Goal: Task Accomplishment & Management: Manage account settings

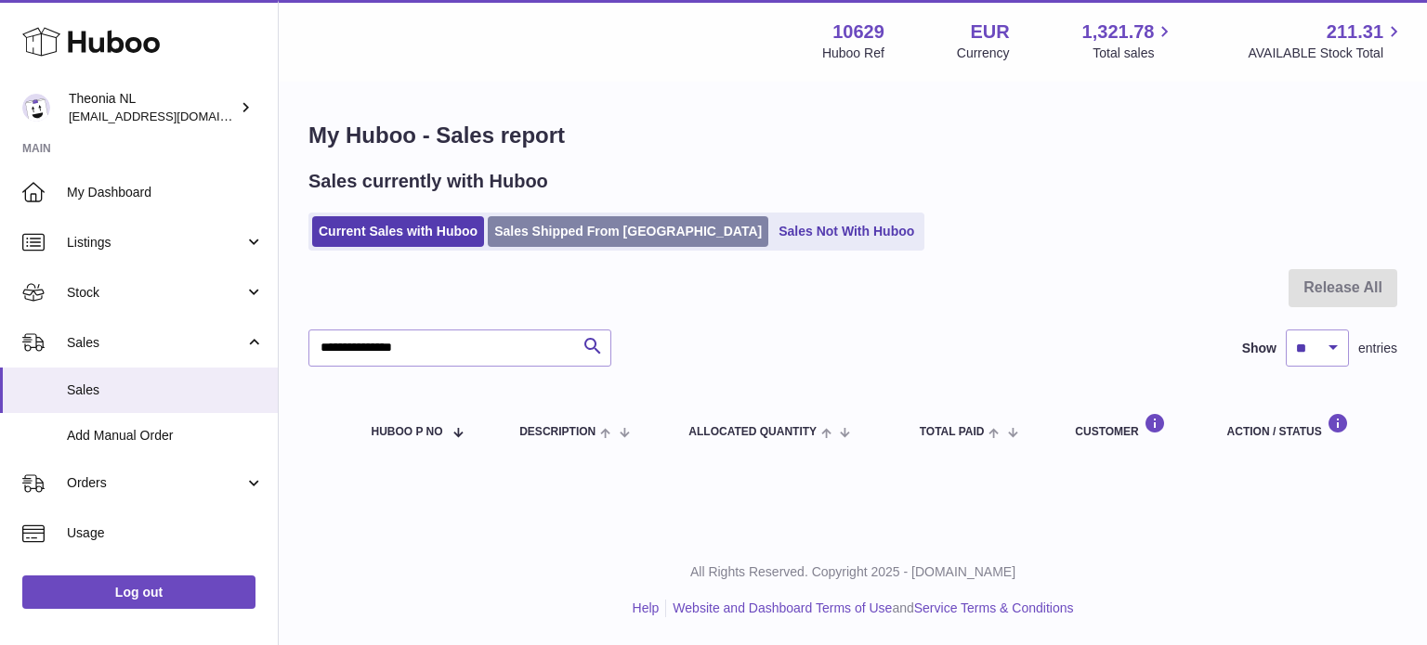
click at [534, 222] on link "Sales Shipped From [GEOGRAPHIC_DATA]" at bounding box center [628, 231] width 280 height 31
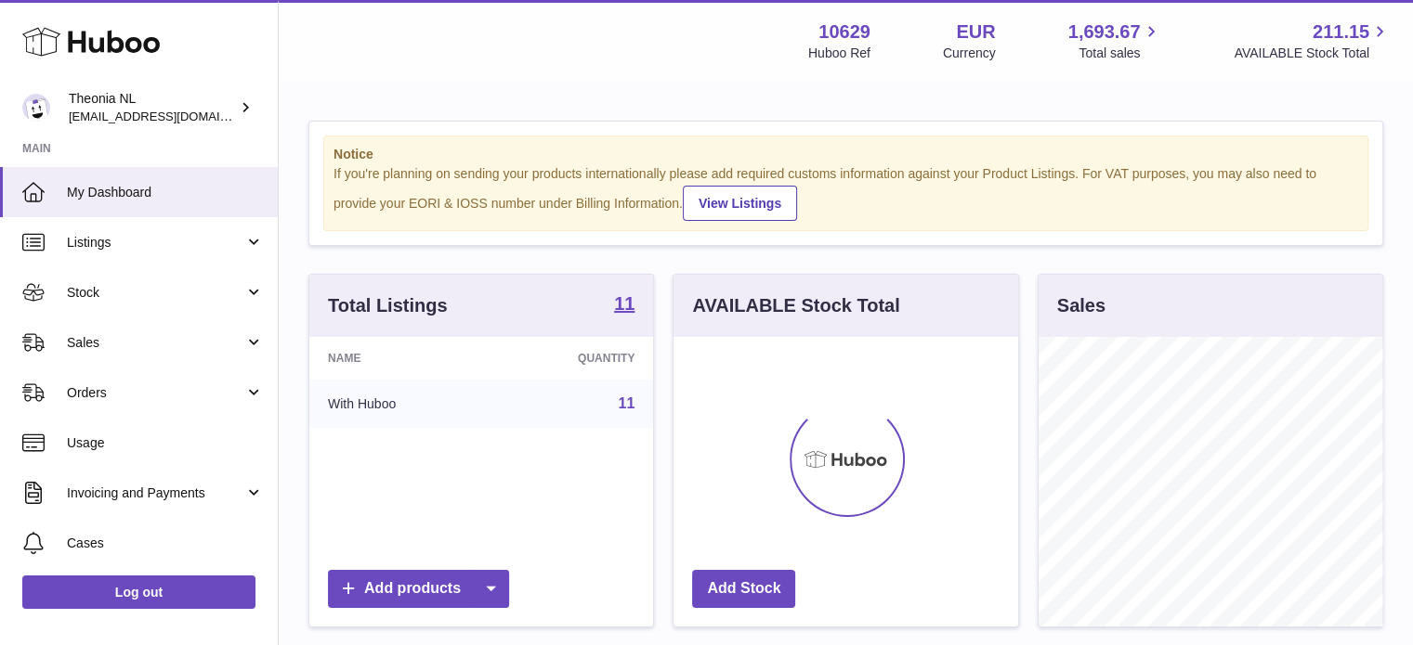
scroll to position [290, 345]
click at [98, 332] on link "Sales" at bounding box center [139, 343] width 278 height 50
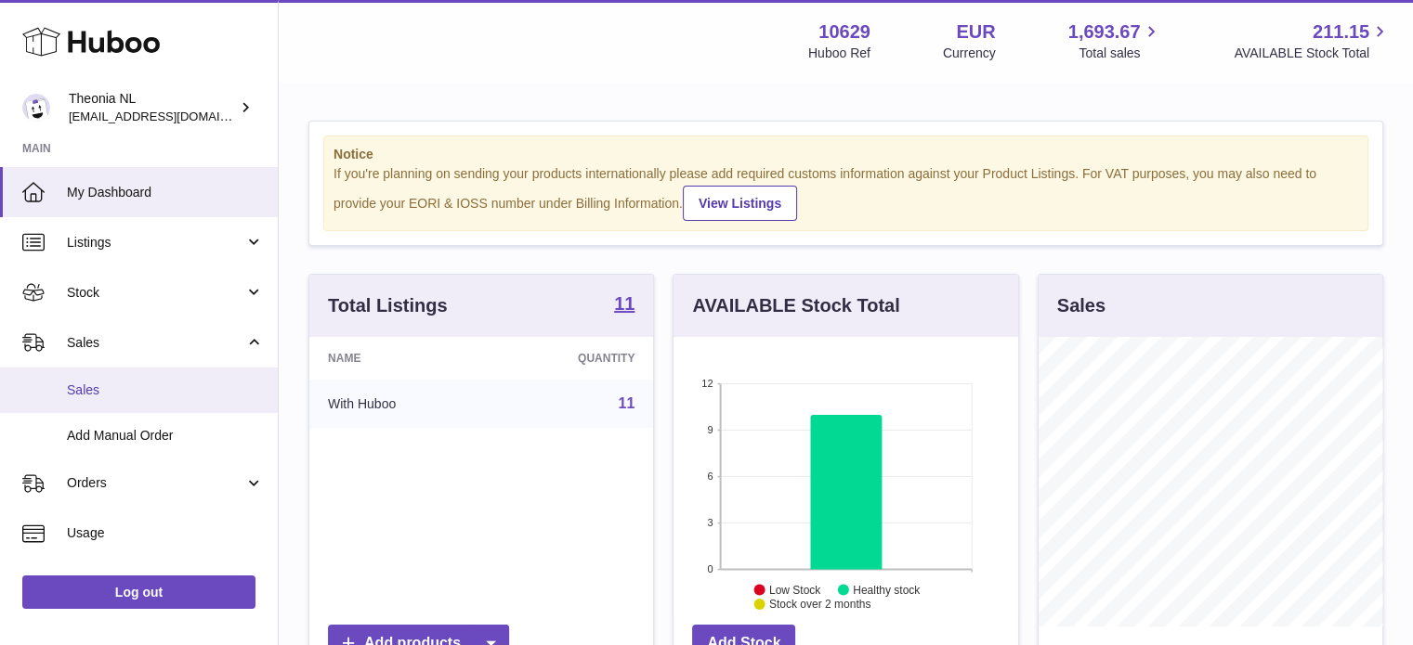
click at [103, 385] on span "Sales" at bounding box center [165, 391] width 197 height 18
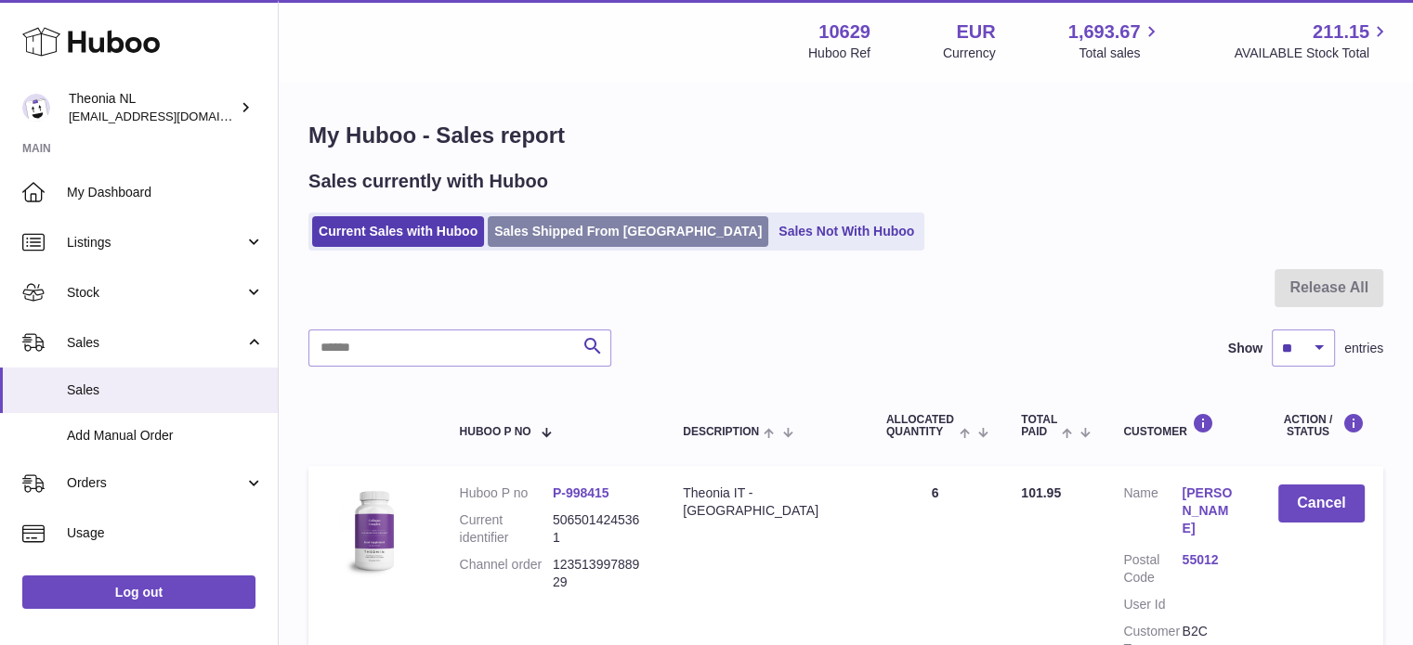
click at [593, 236] on link "Sales Shipped From [GEOGRAPHIC_DATA]" at bounding box center [628, 231] width 280 height 31
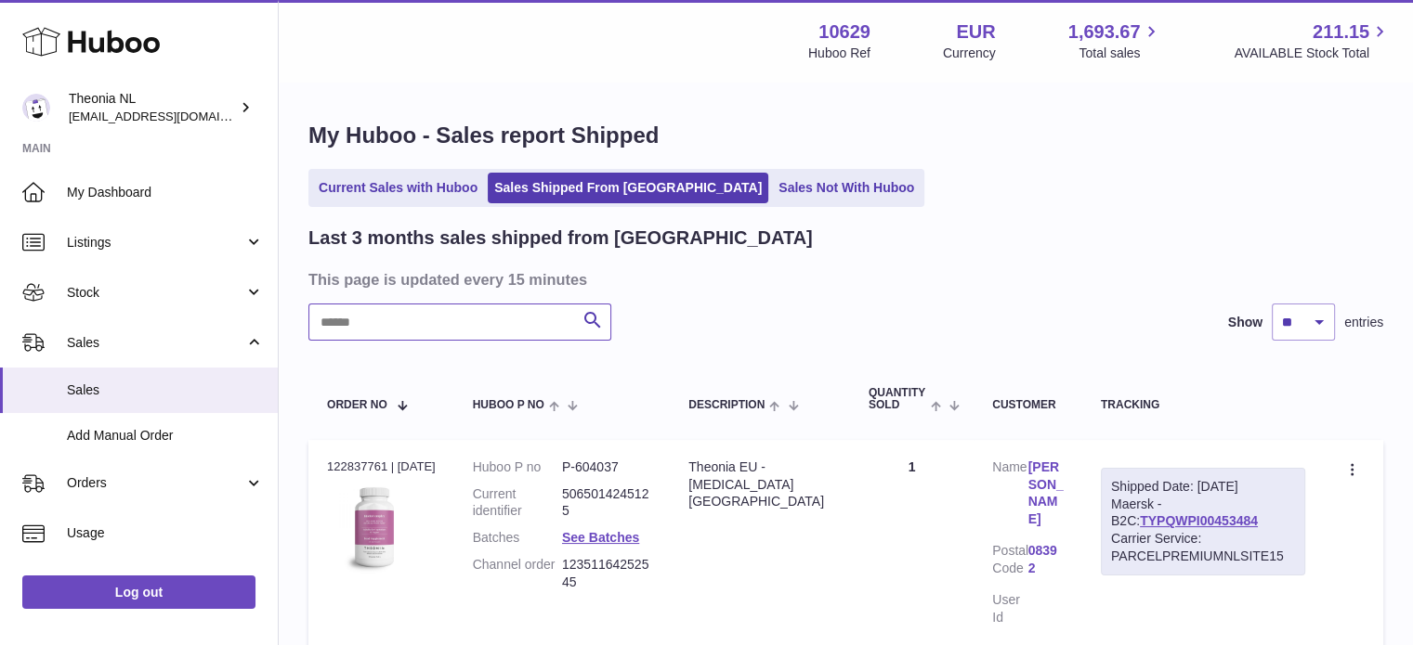
click at [503, 319] on input "text" at bounding box center [459, 322] width 303 height 37
paste input "**********"
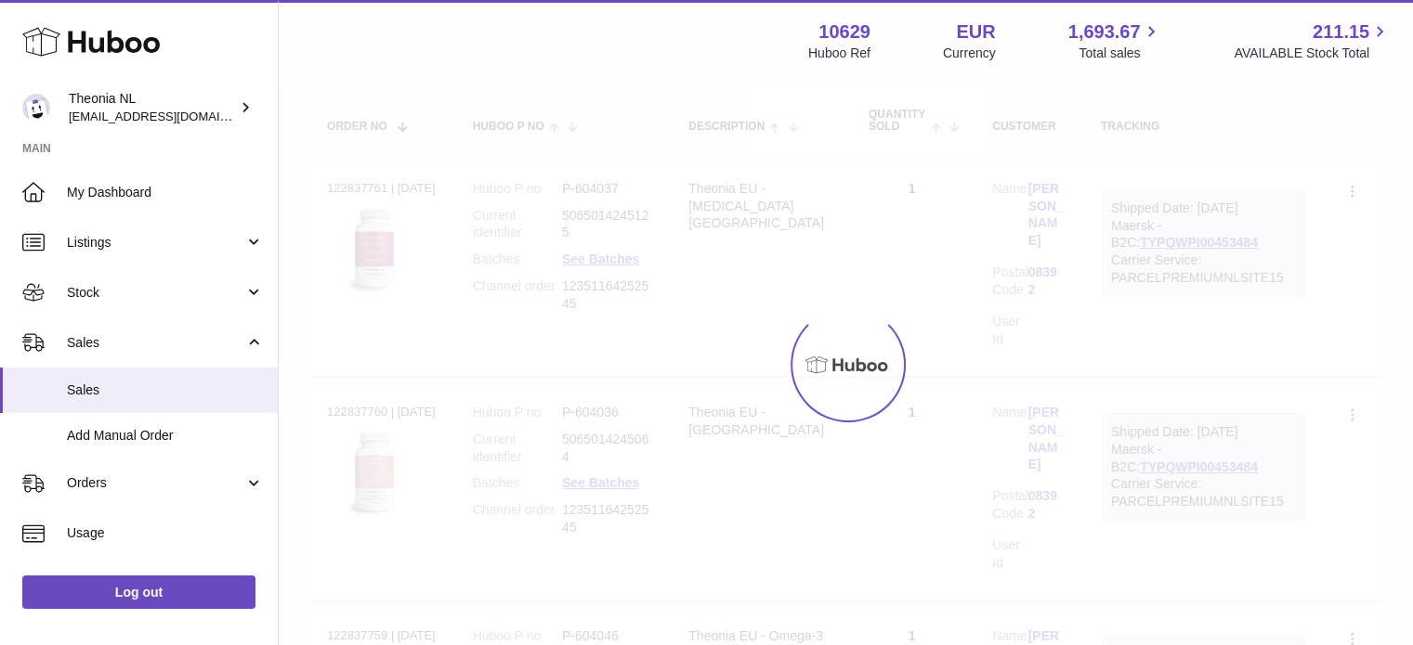
scroll to position [146, 0]
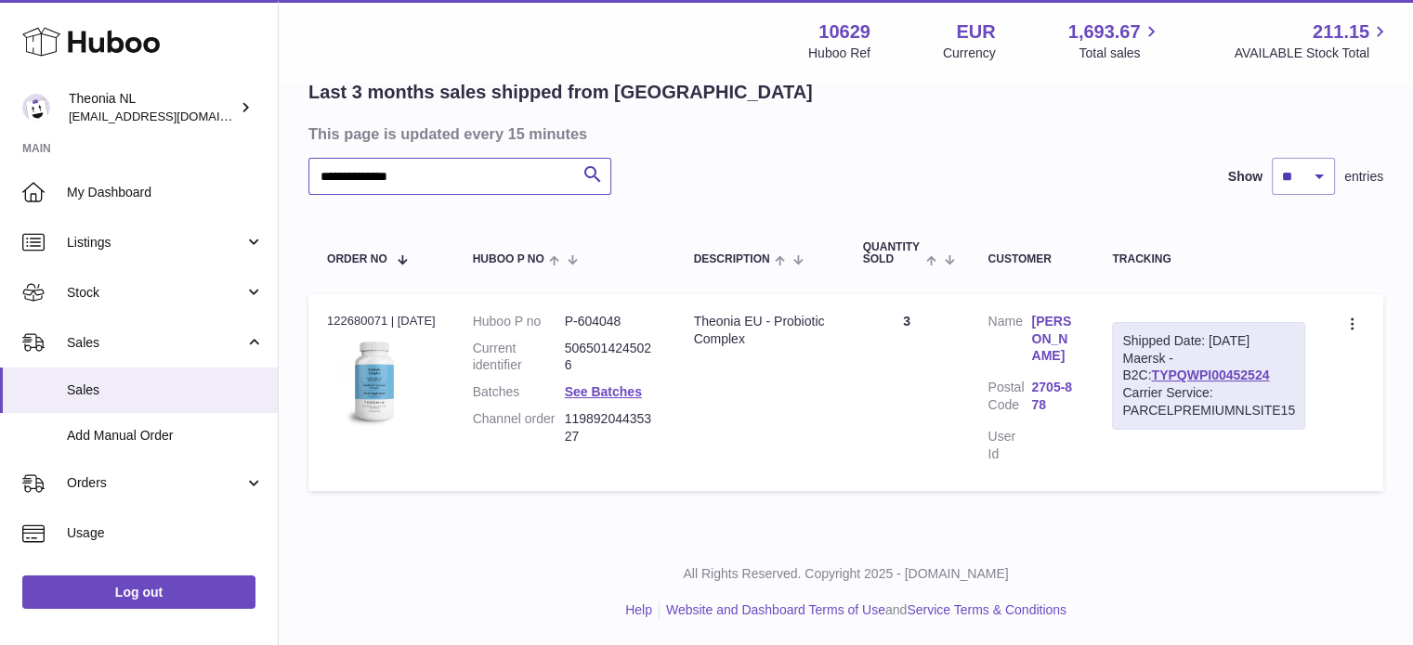
type input "**********"
click at [1163, 384] on div "Carrier Service: PARCELPREMIUMNLSITE15" at bounding box center [1208, 401] width 173 height 35
click at [1164, 377] on link "TYPQWPI00452524" at bounding box center [1210, 375] width 118 height 15
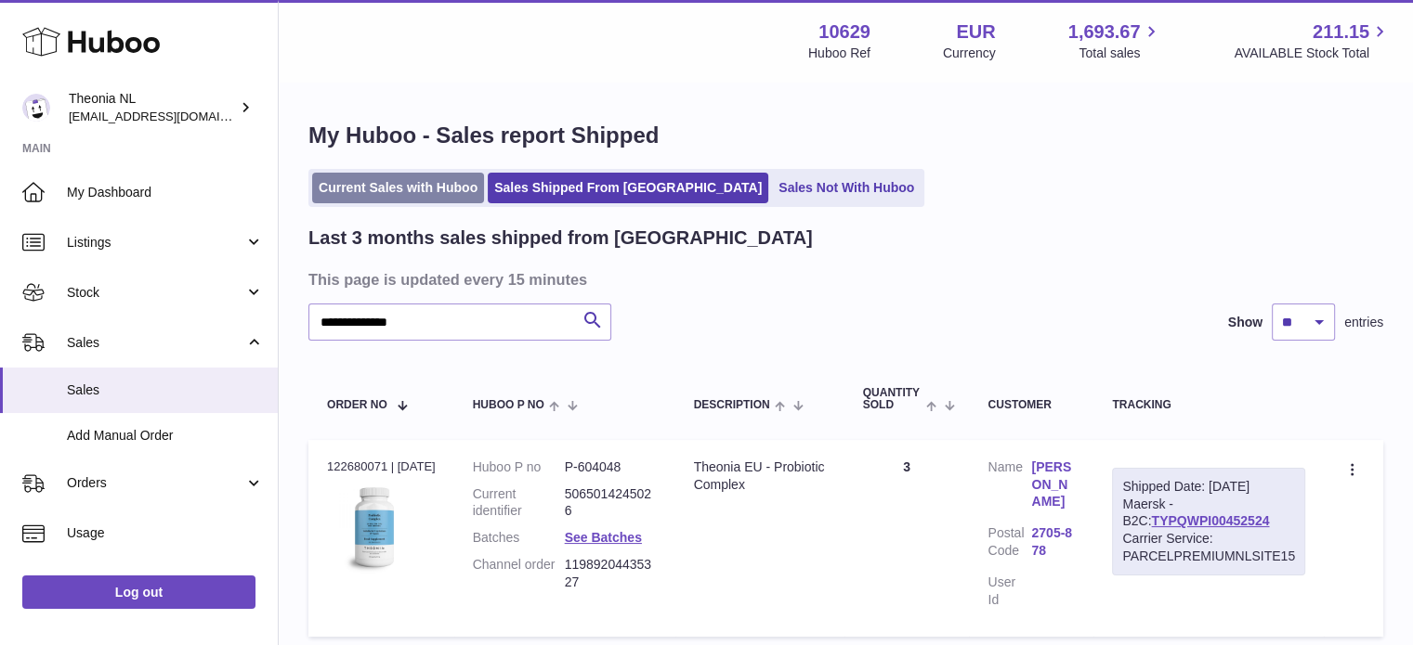
click at [427, 177] on link "Current Sales with Huboo" at bounding box center [398, 188] width 172 height 31
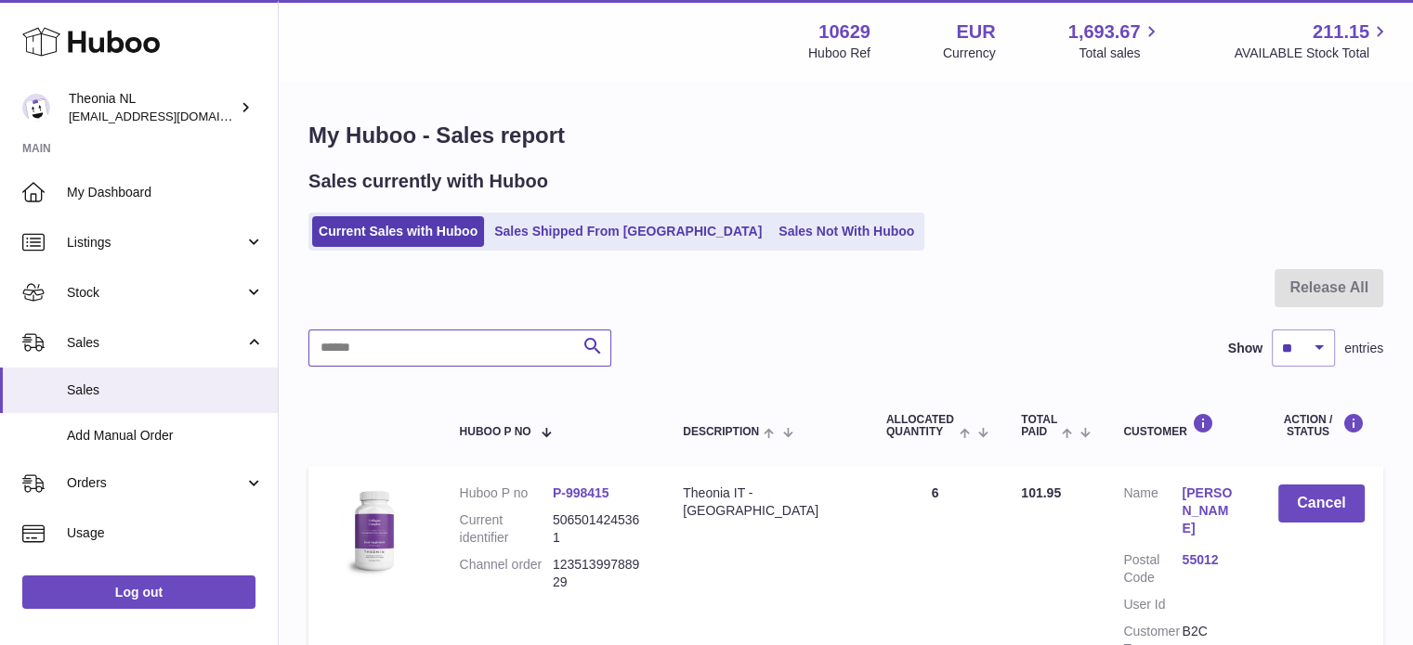
click at [437, 358] on input "text" at bounding box center [459, 348] width 303 height 37
paste input "**********"
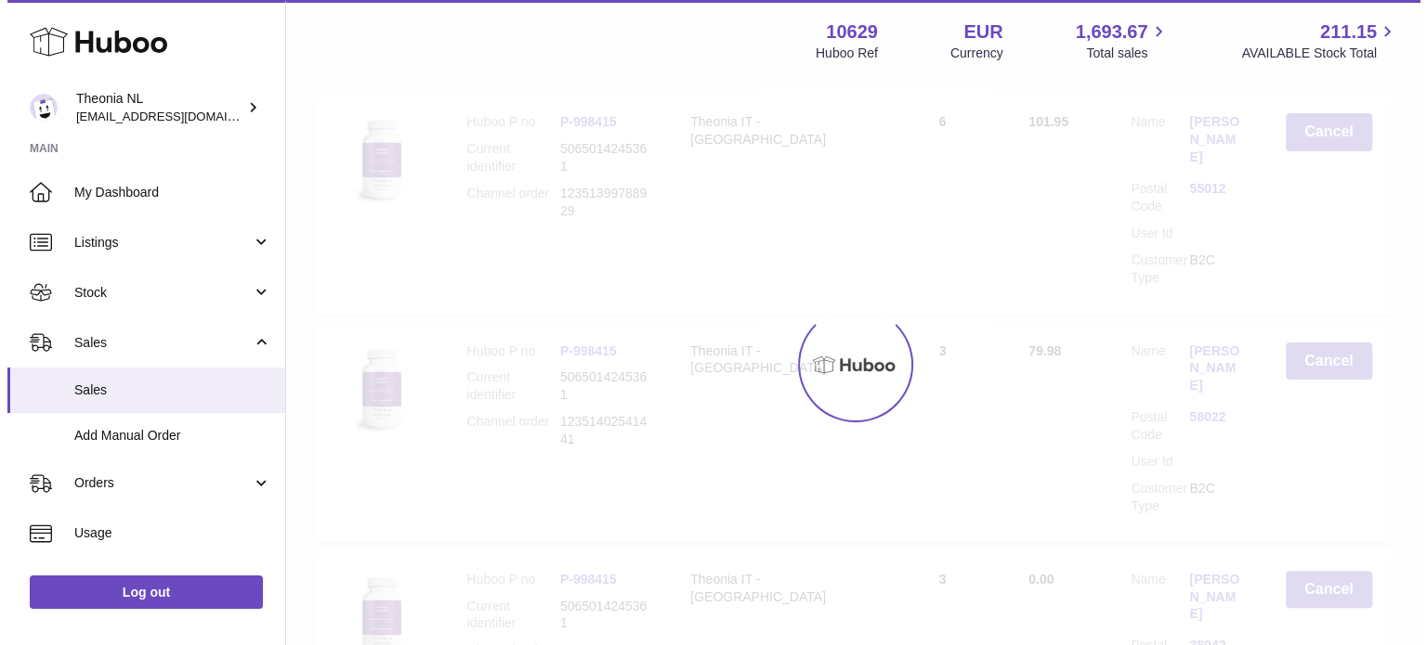
scroll to position [177, 0]
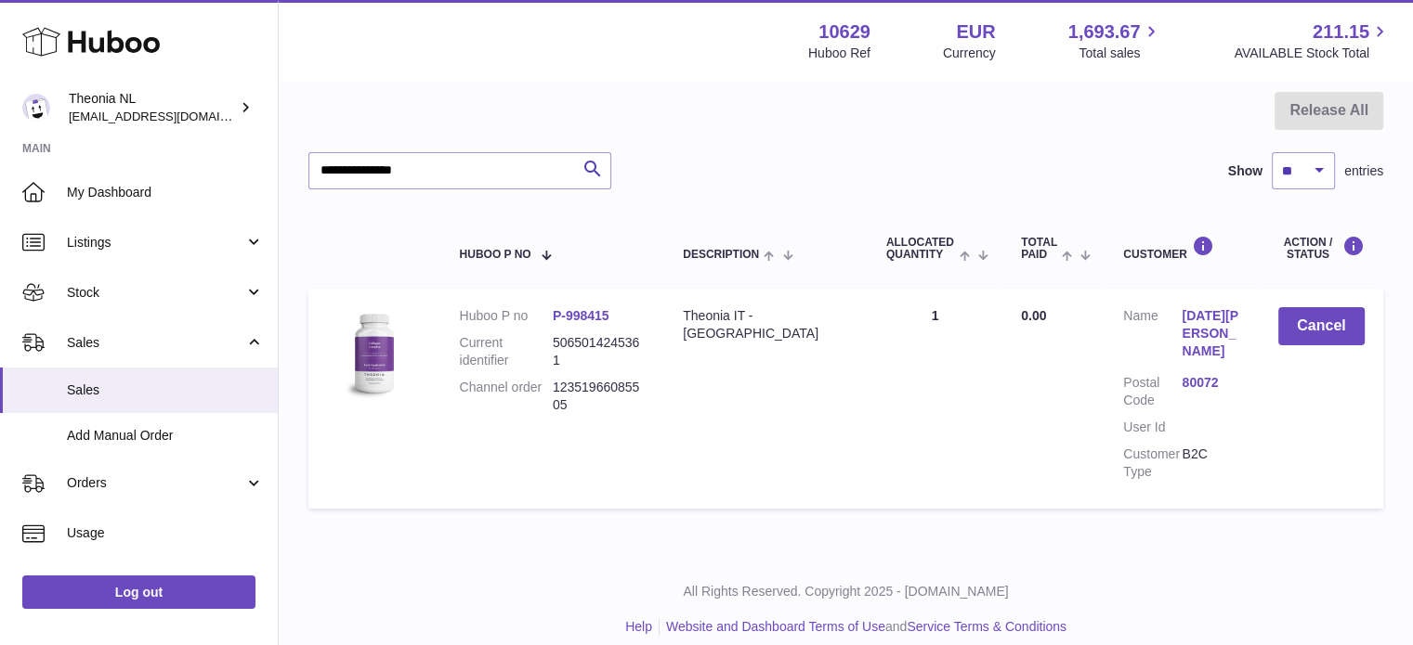
click at [1181, 374] on link "80072" at bounding box center [1210, 383] width 59 height 18
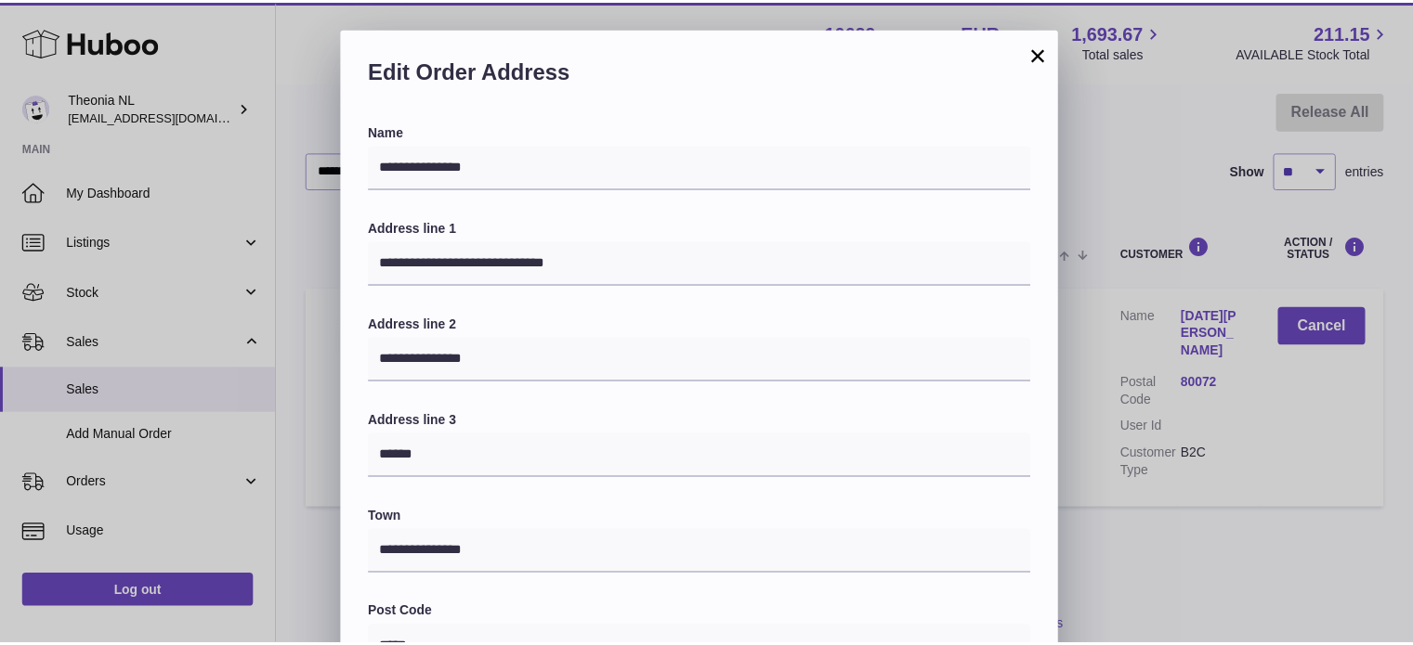
scroll to position [524, 0]
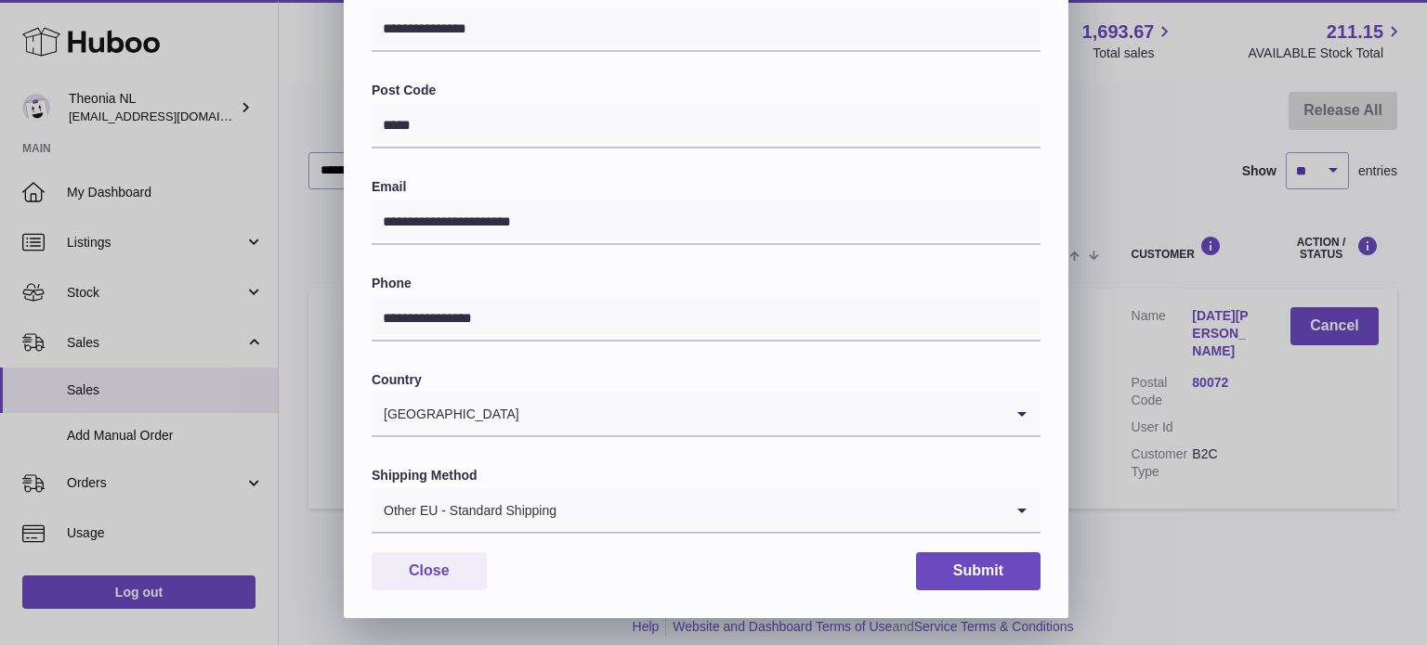
drag, startPoint x: 518, startPoint y: 534, endPoint x: 535, endPoint y: 511, distance: 28.6
click at [518, 534] on div "**********" at bounding box center [706, 109] width 724 height 1020
click at [537, 511] on div "Other EU - Standard Shipping" at bounding box center [687, 510] width 632 height 43
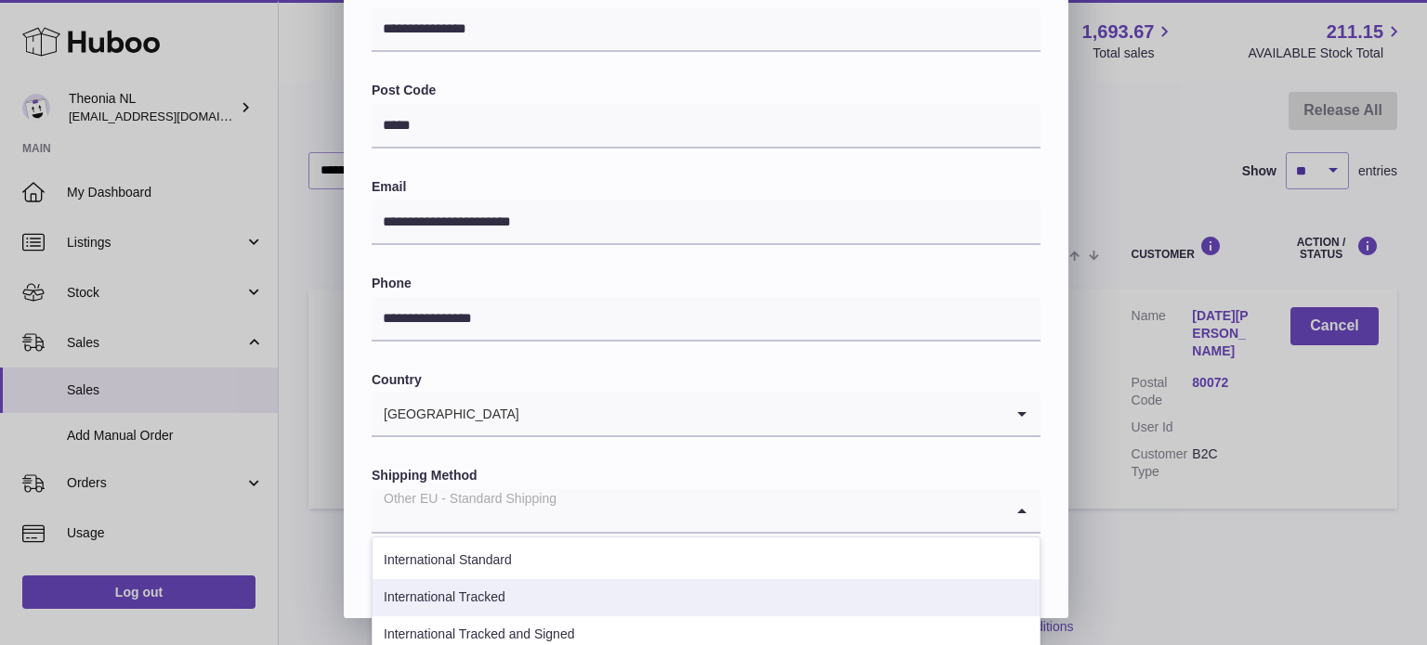
click at [519, 590] on li "International Tracked" at bounding box center [705, 598] width 667 height 37
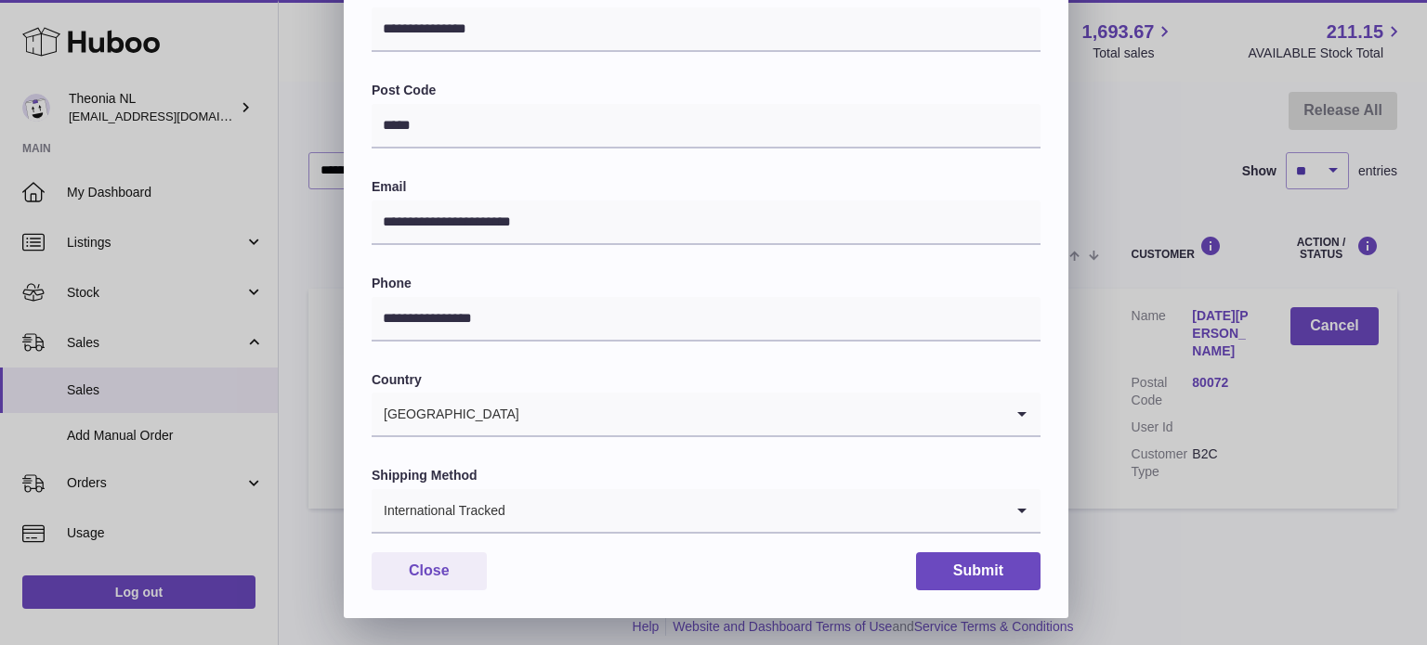
click at [926, 548] on div "**********" at bounding box center [706, 109] width 724 height 1020
click at [931, 563] on button "Submit" at bounding box center [978, 572] width 124 height 38
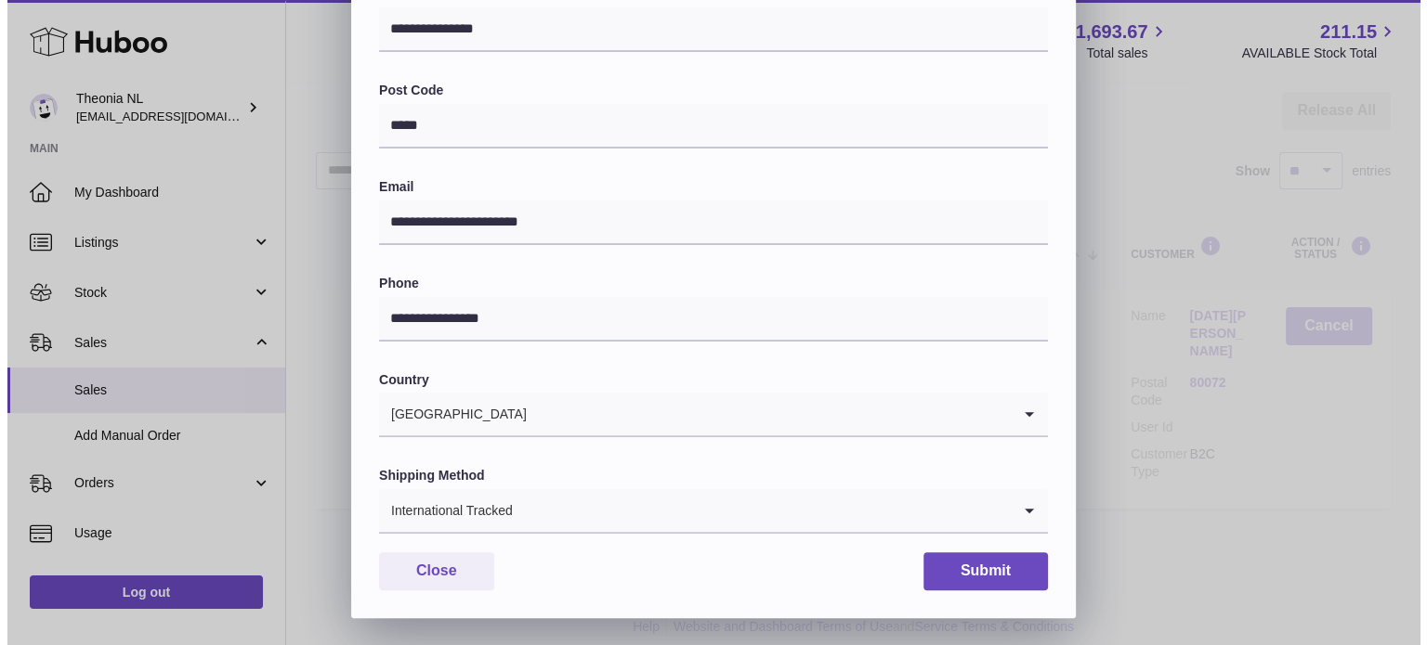
scroll to position [0, 0]
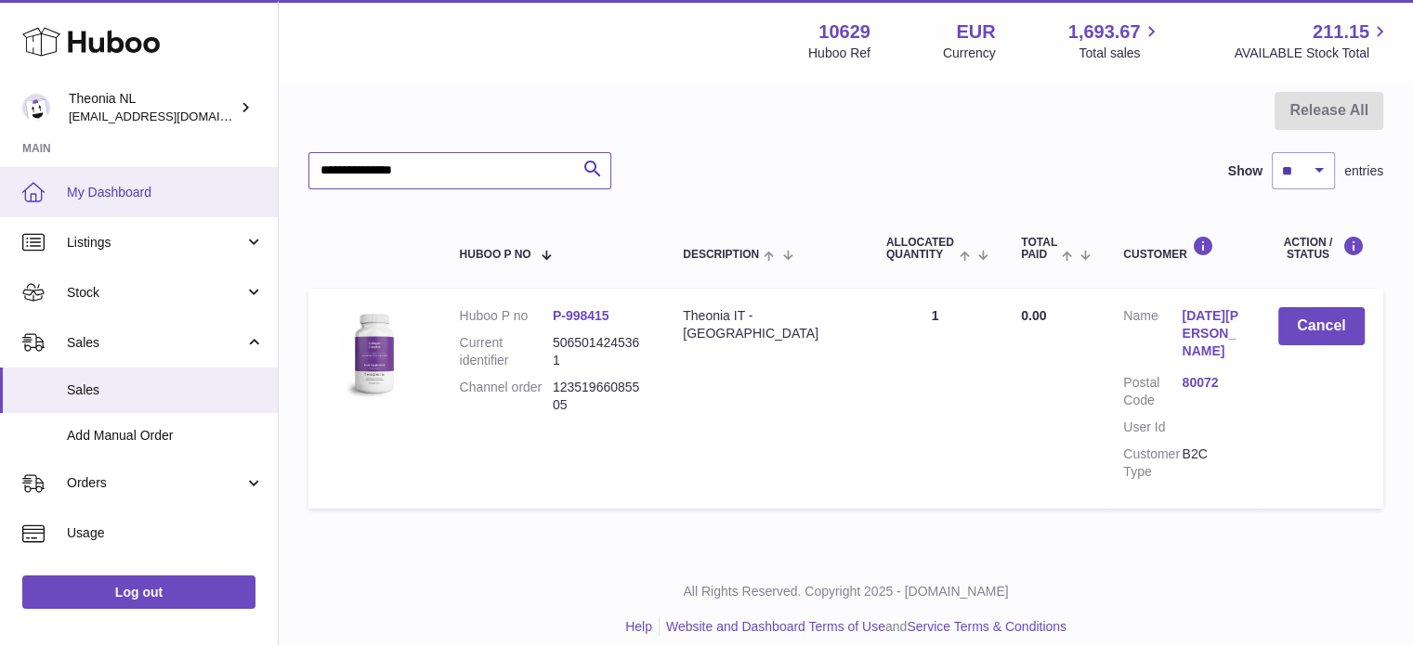
drag, startPoint x: 528, startPoint y: 174, endPoint x: 71, endPoint y: 174, distance: 456.9
click at [200, 192] on div "Huboo Theonia NL [EMAIL_ADDRESS][DOMAIN_NAME] Main My Dashboard Listings Not wi…" at bounding box center [706, 243] width 1413 height 841
paste input "text"
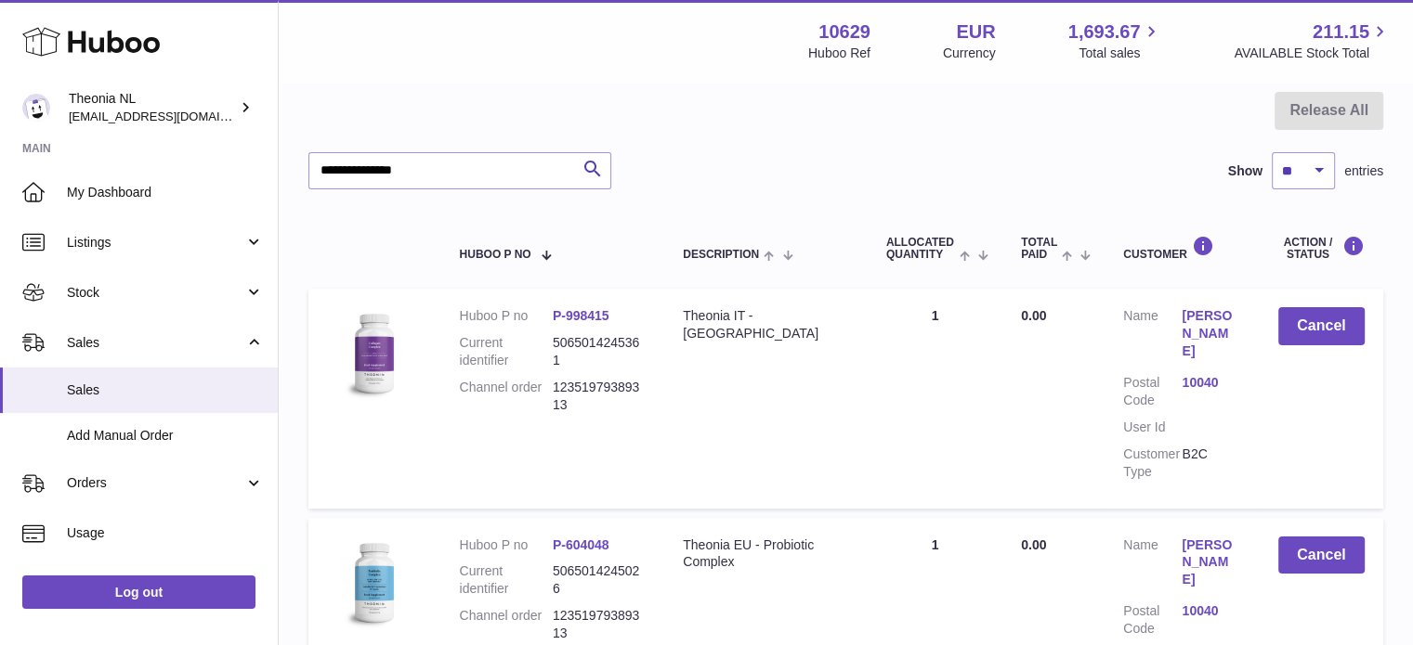
click at [1198, 368] on dl "Customer Name [PERSON_NAME] Postal Code 10040 User Id Customer Type B2C" at bounding box center [1181, 398] width 117 height 182
click at [1198, 381] on link "10040" at bounding box center [1210, 383] width 59 height 18
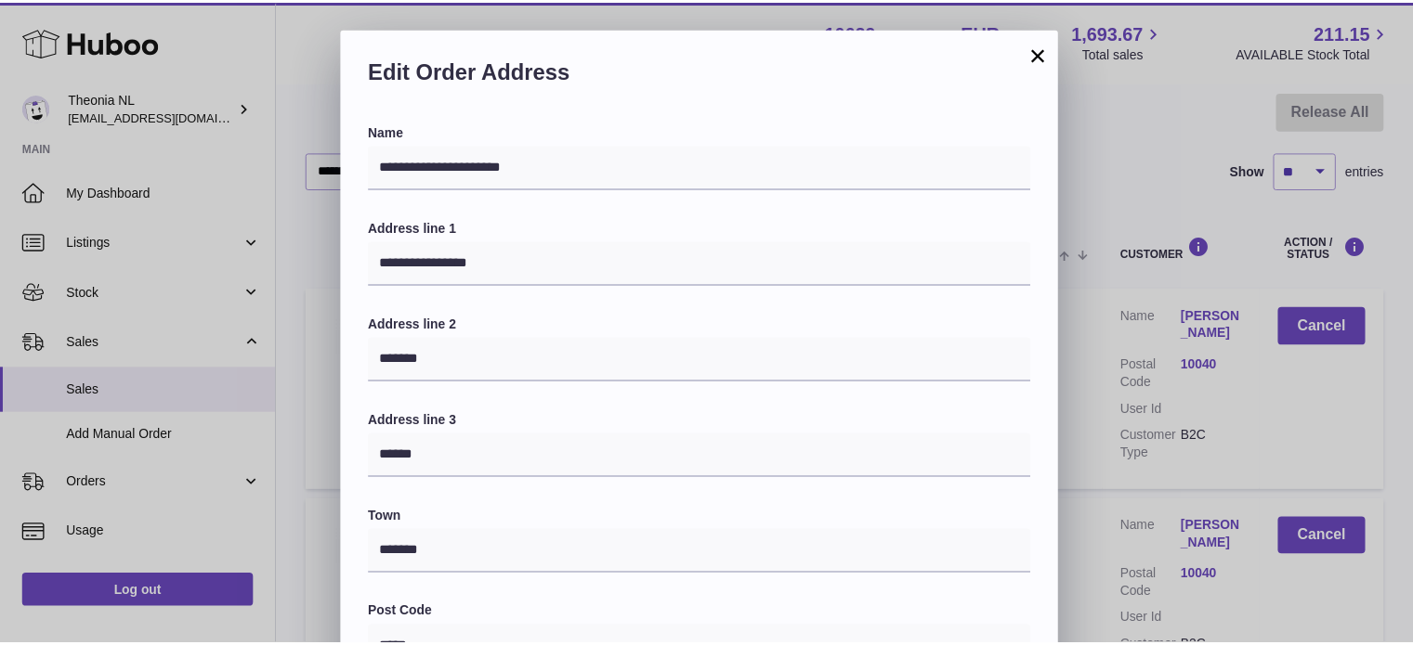
scroll to position [524, 0]
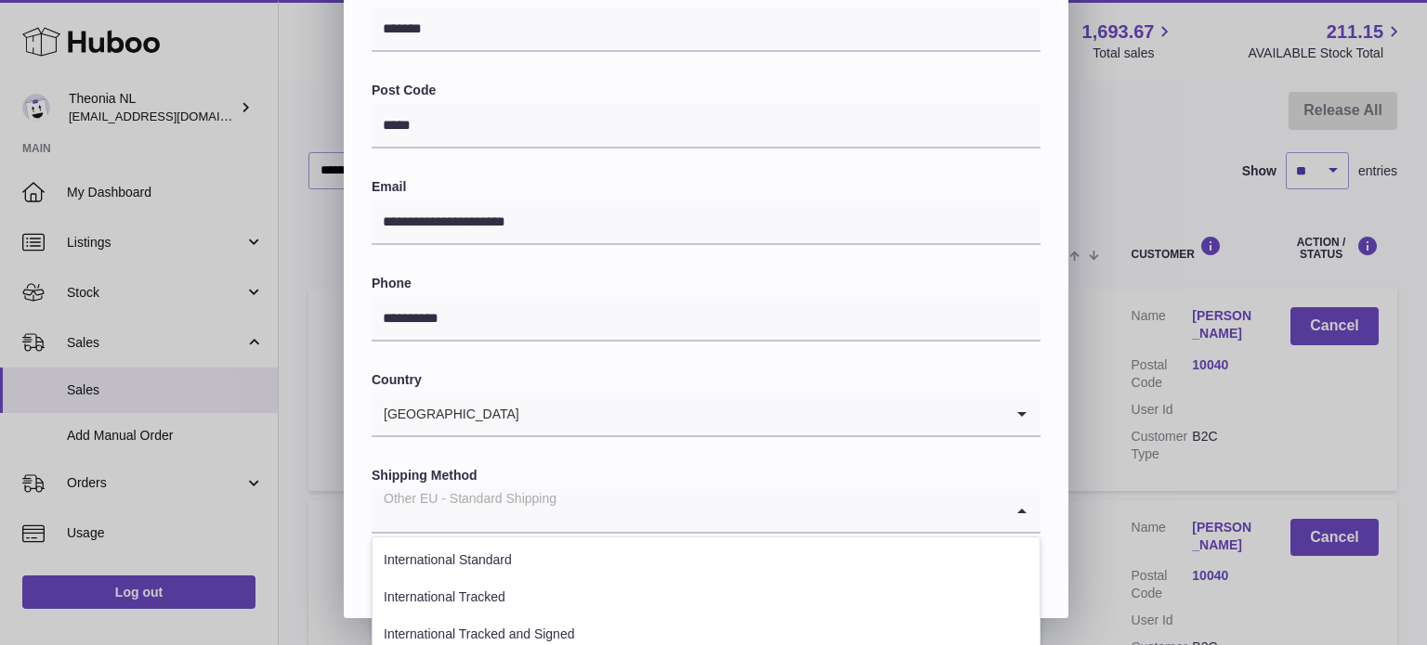
click at [567, 502] on input "Search for option" at bounding box center [687, 510] width 632 height 43
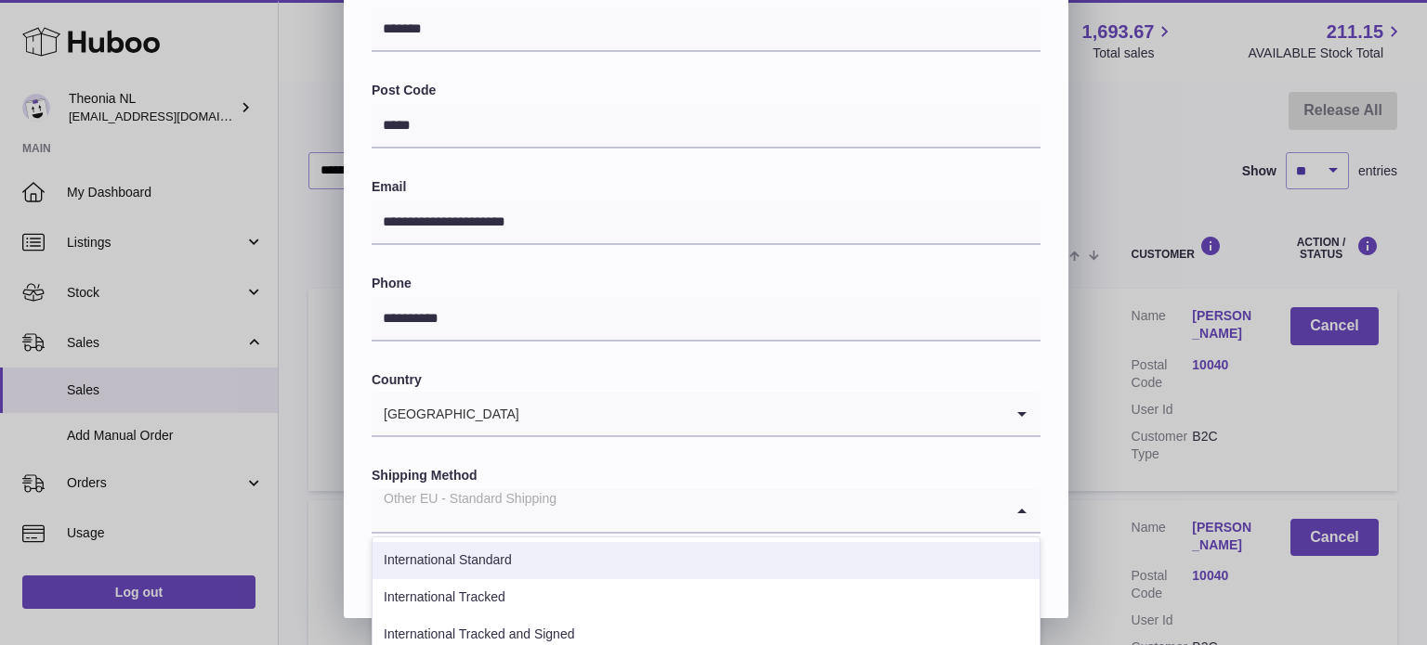
click at [507, 577] on li "International Standard" at bounding box center [705, 560] width 667 height 37
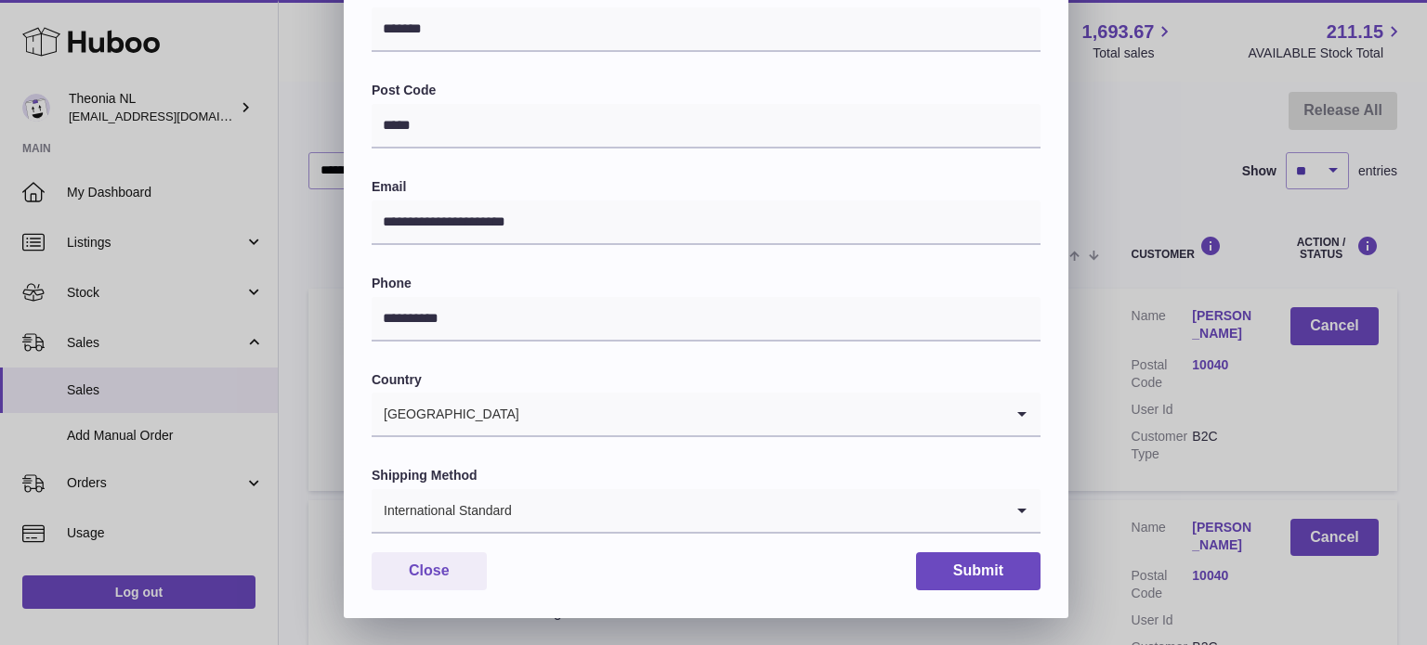
click at [535, 494] on input "Search for option" at bounding box center [758, 510] width 490 height 43
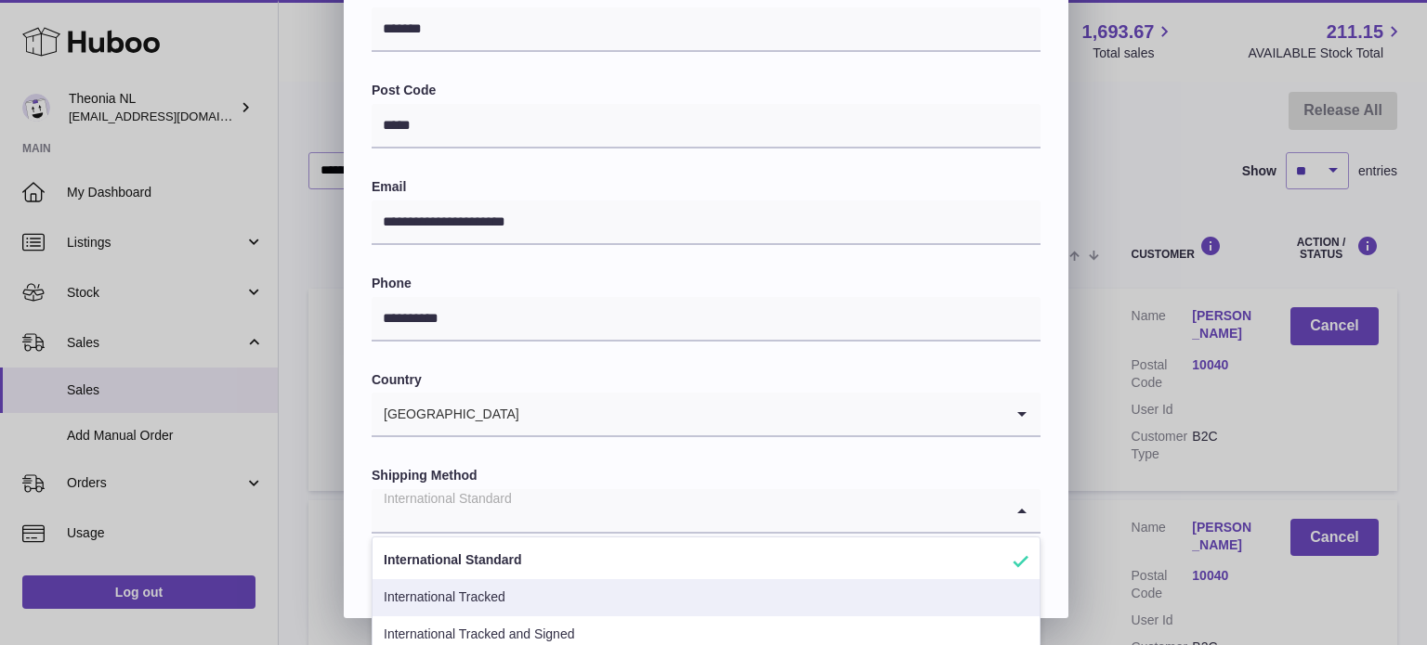
click at [506, 591] on li "International Tracked" at bounding box center [705, 598] width 667 height 37
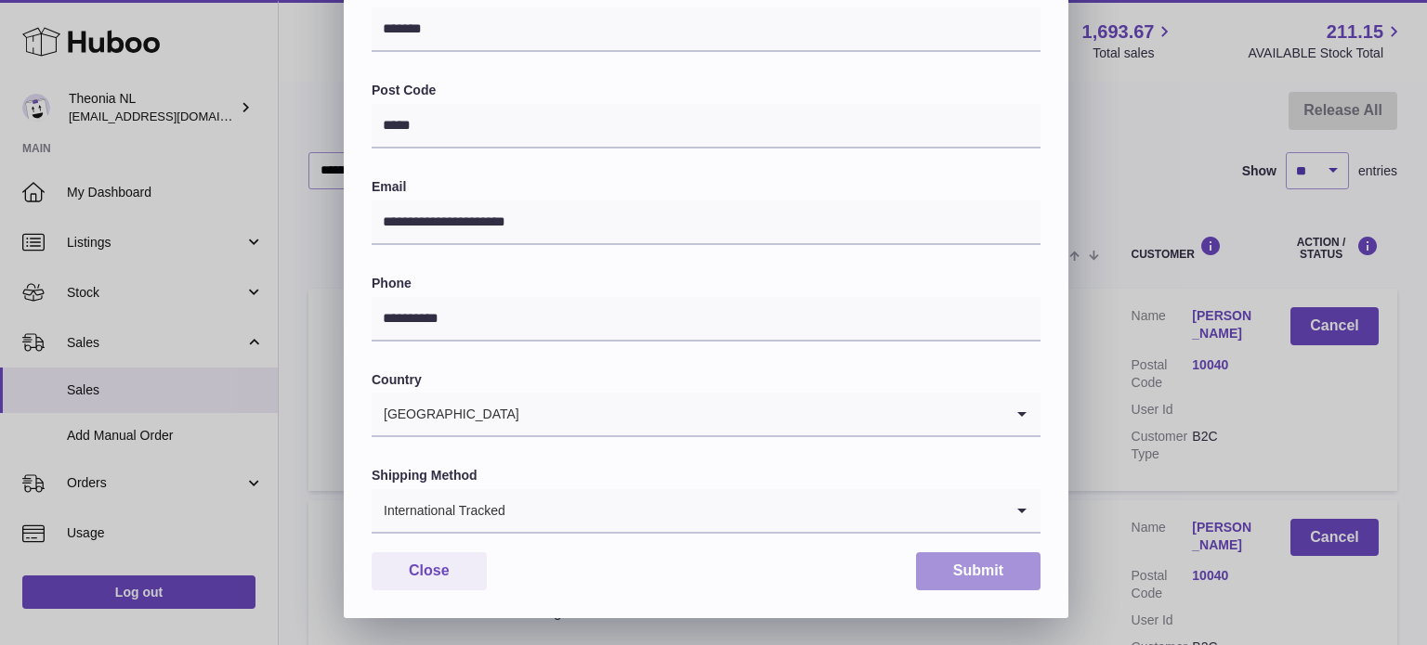
click at [1014, 571] on button "Submit" at bounding box center [978, 572] width 124 height 38
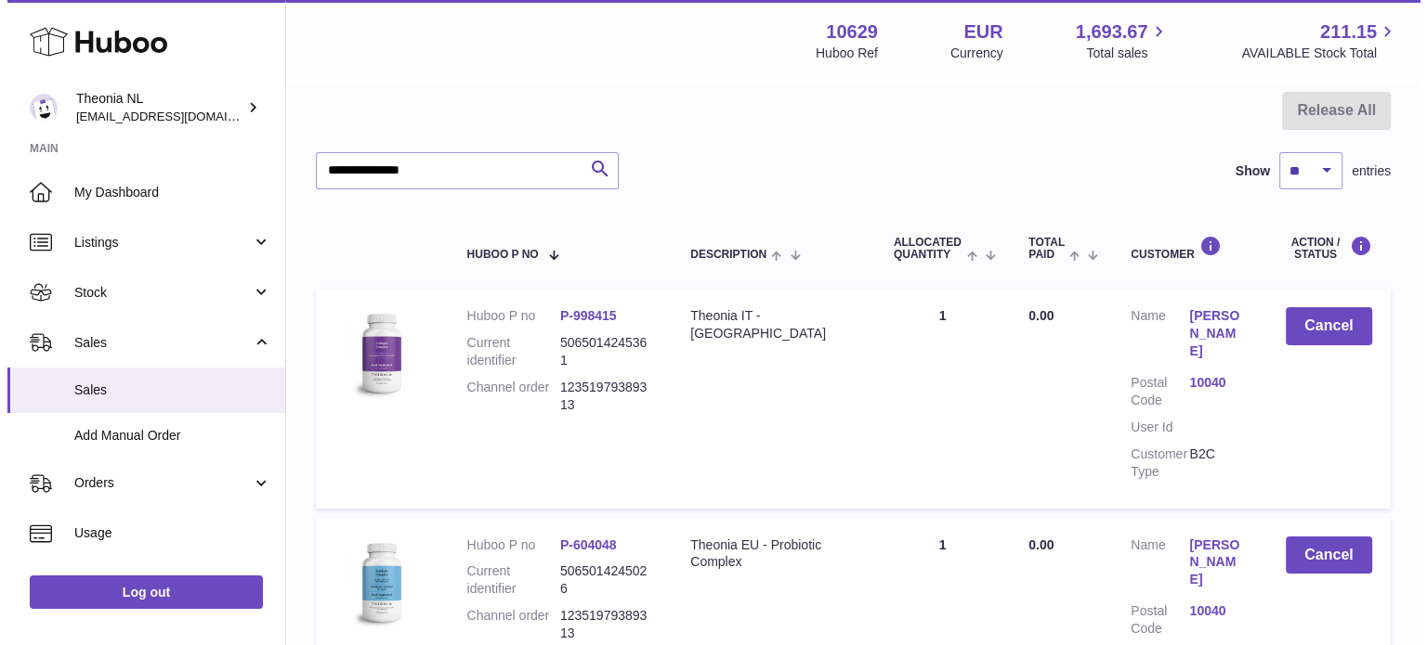
scroll to position [363, 0]
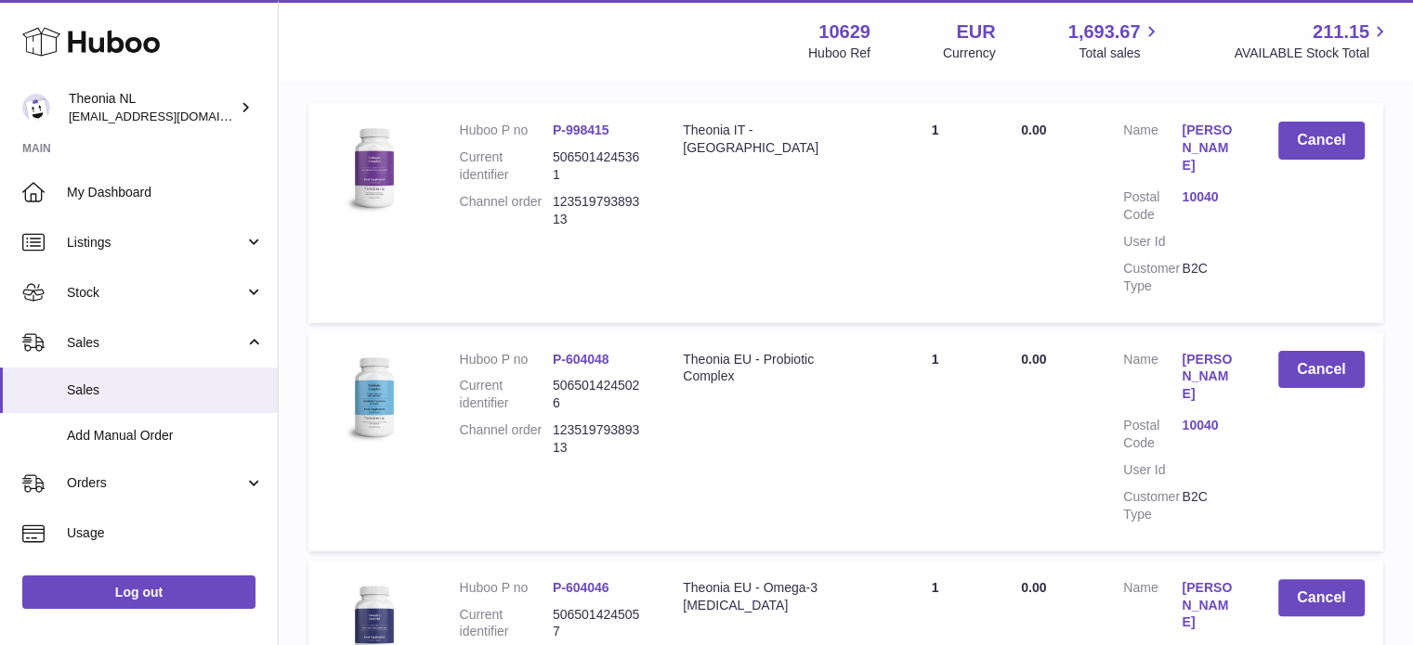
click at [1190, 428] on link "10040" at bounding box center [1210, 426] width 59 height 18
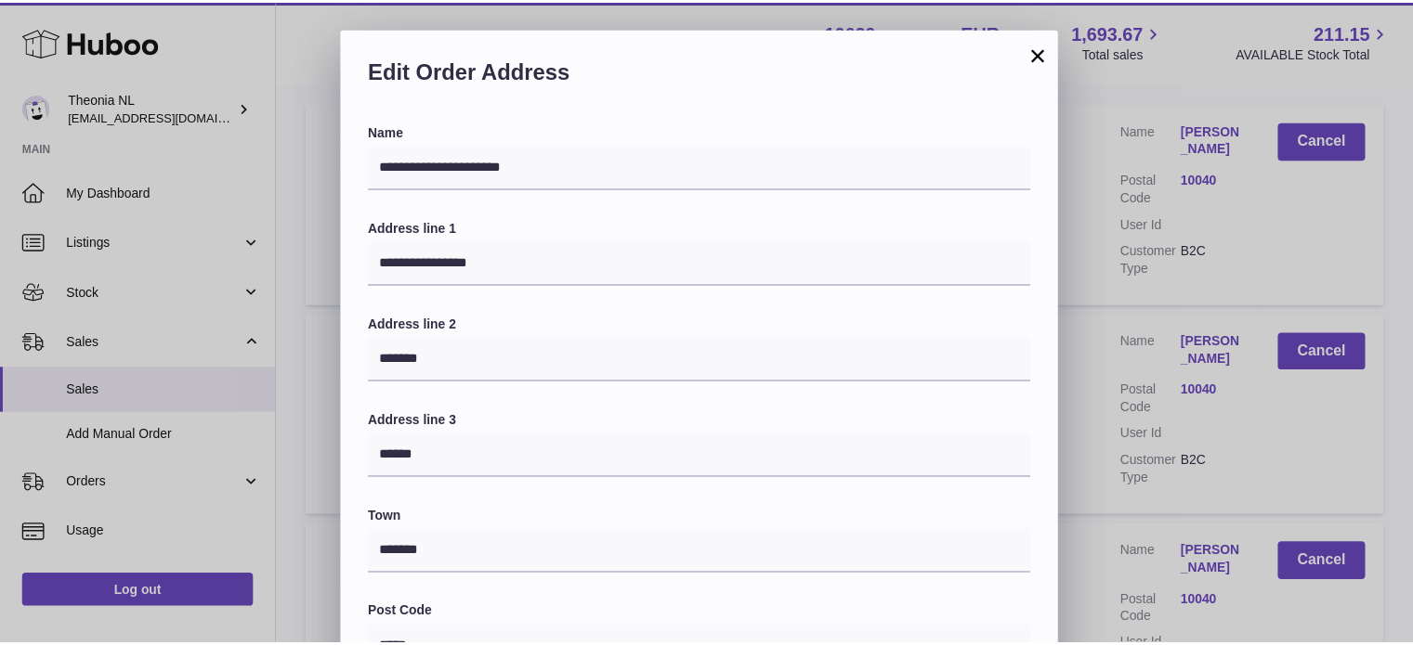
scroll to position [524, 0]
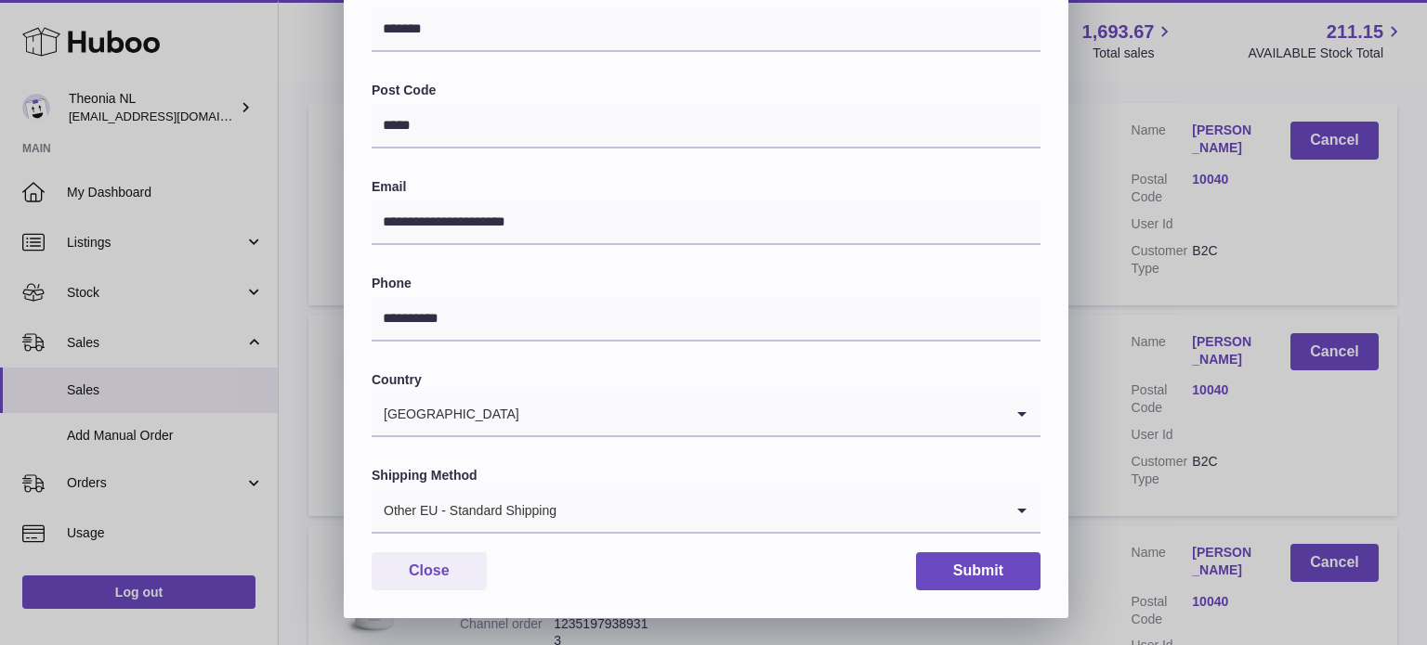
click at [545, 498] on div "Other EU - Standard Shipping" at bounding box center [687, 510] width 632 height 43
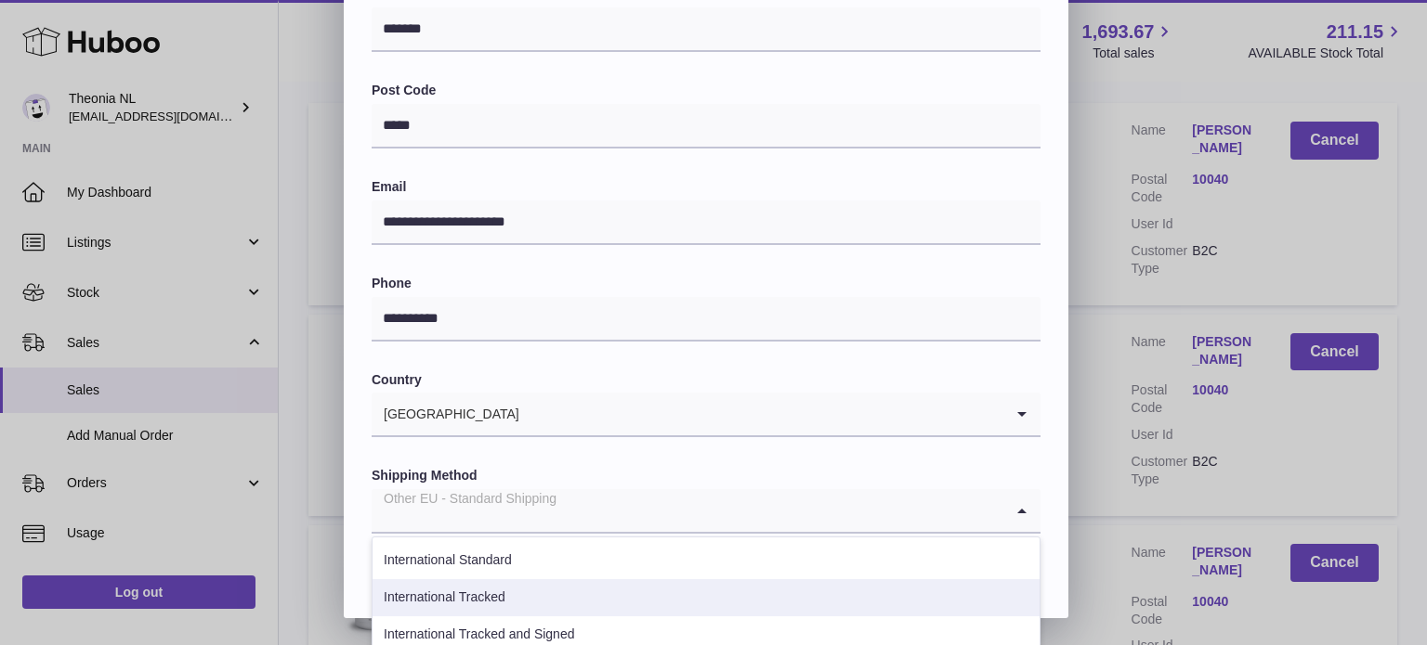
click at [518, 597] on li "International Tracked" at bounding box center [705, 598] width 667 height 37
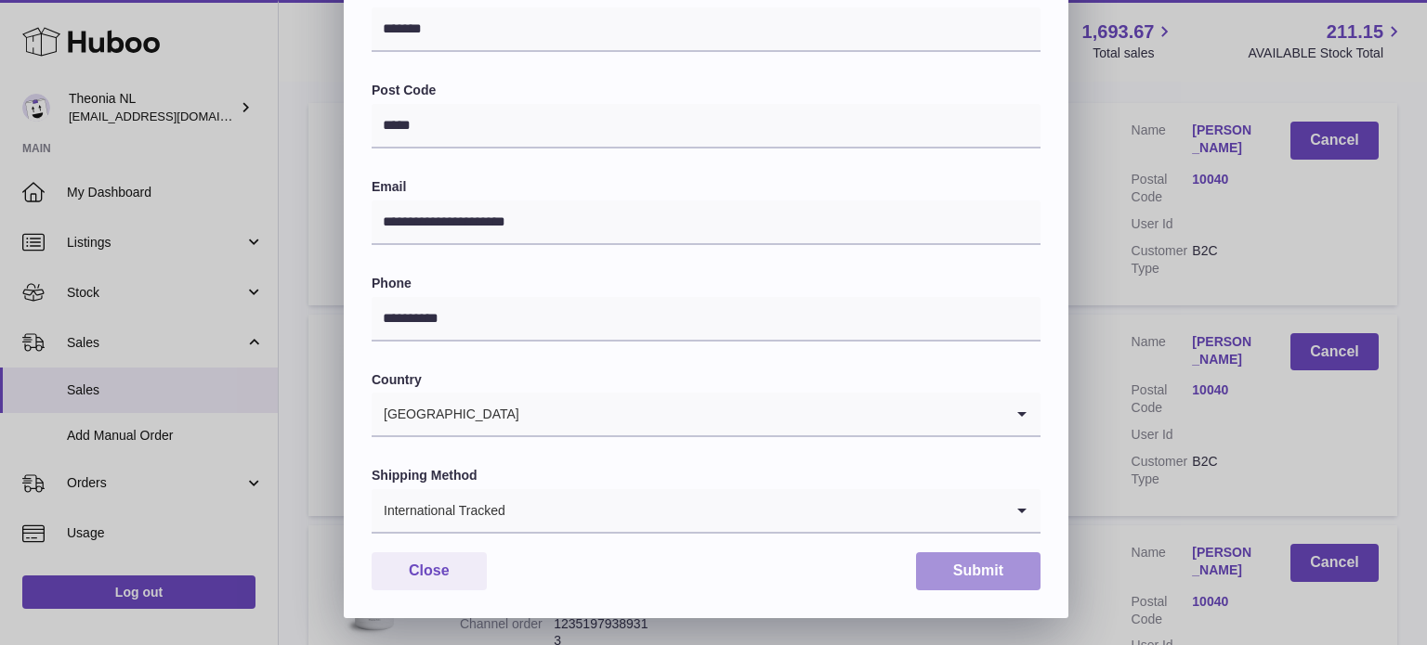
click at [1023, 564] on button "Submit" at bounding box center [978, 572] width 124 height 38
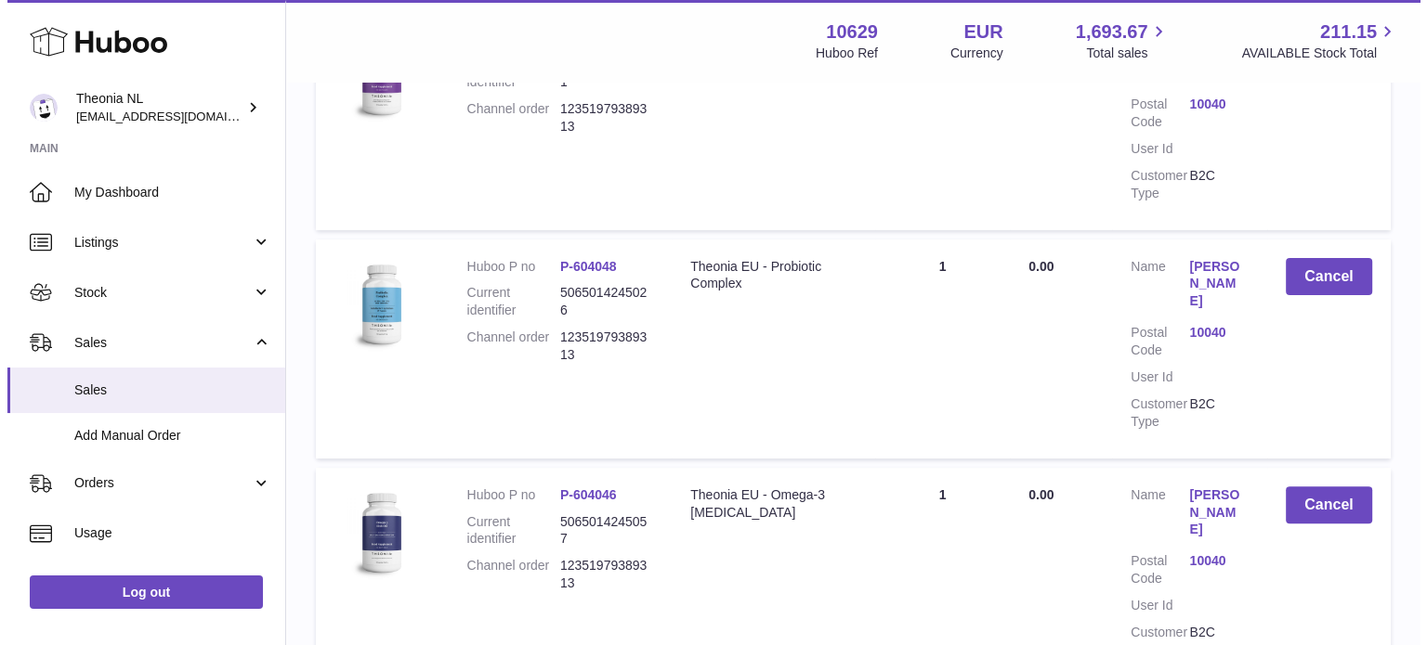
scroll to position [549, 0]
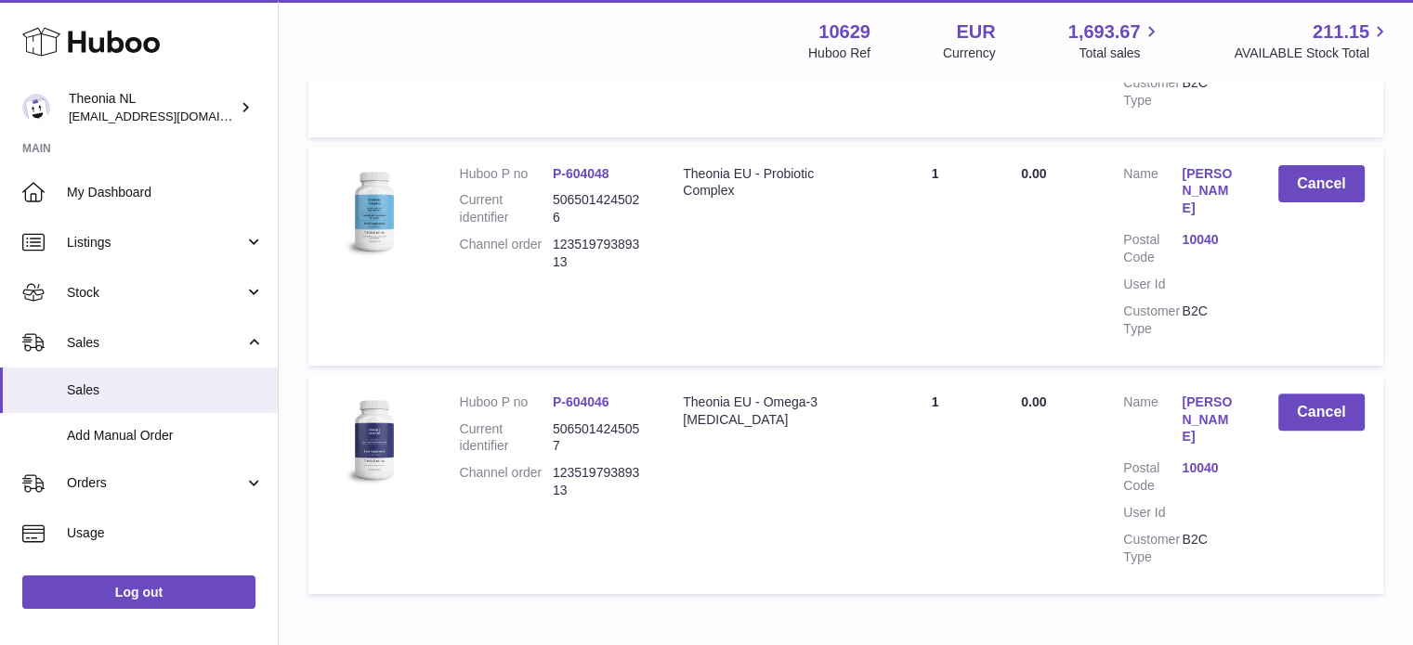
click at [1185, 463] on link "10040" at bounding box center [1210, 469] width 59 height 18
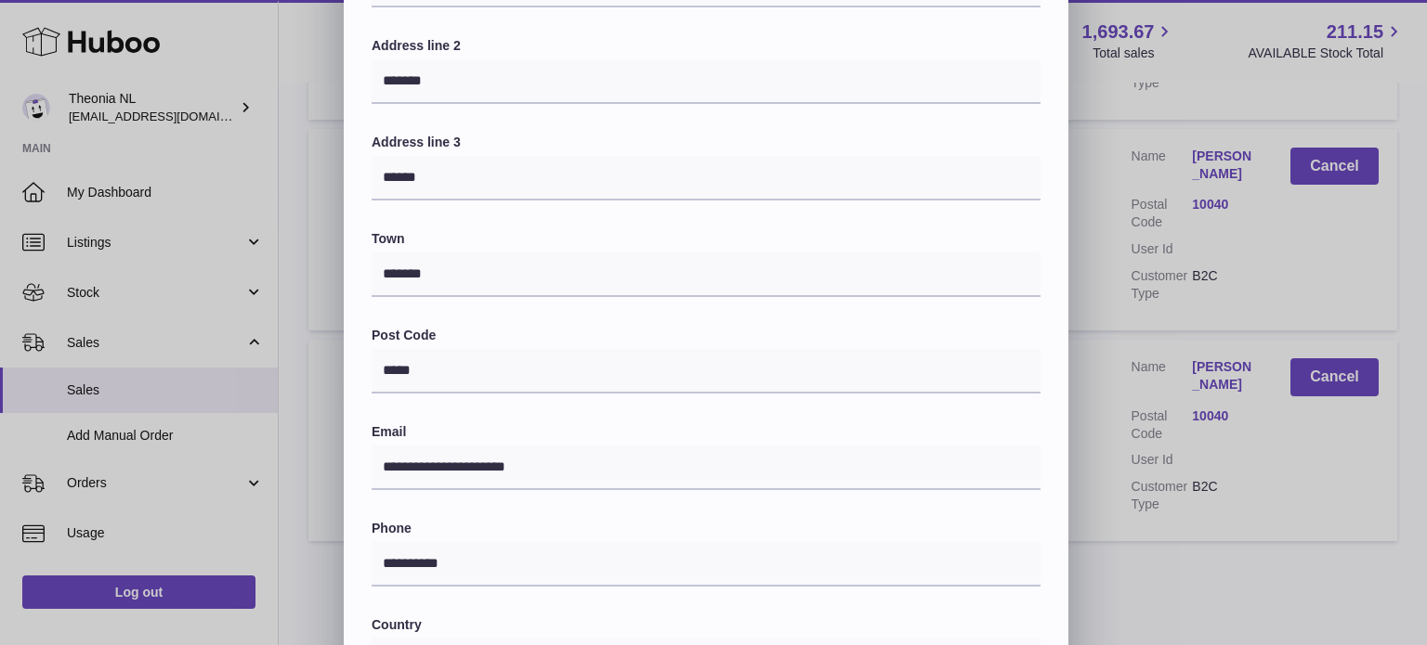
scroll to position [464, 0]
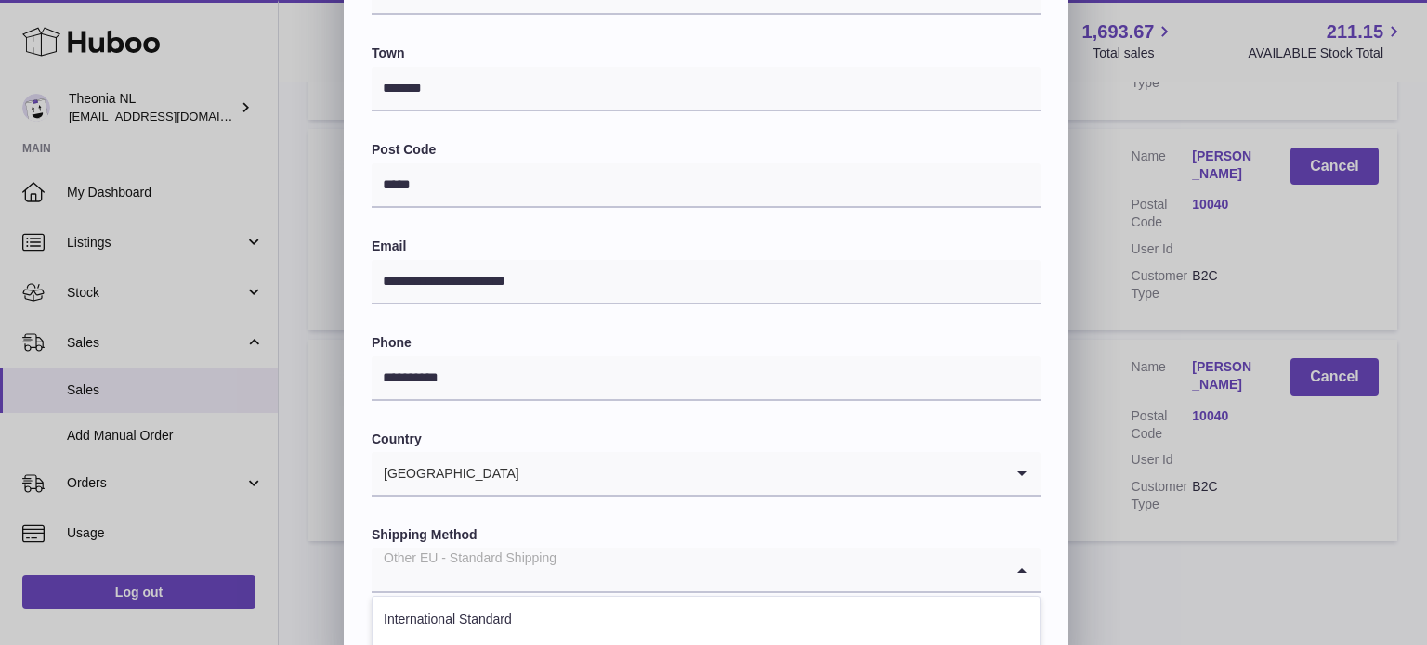
click at [502, 565] on div "Other EU - Standard Shipping" at bounding box center [687, 570] width 632 height 43
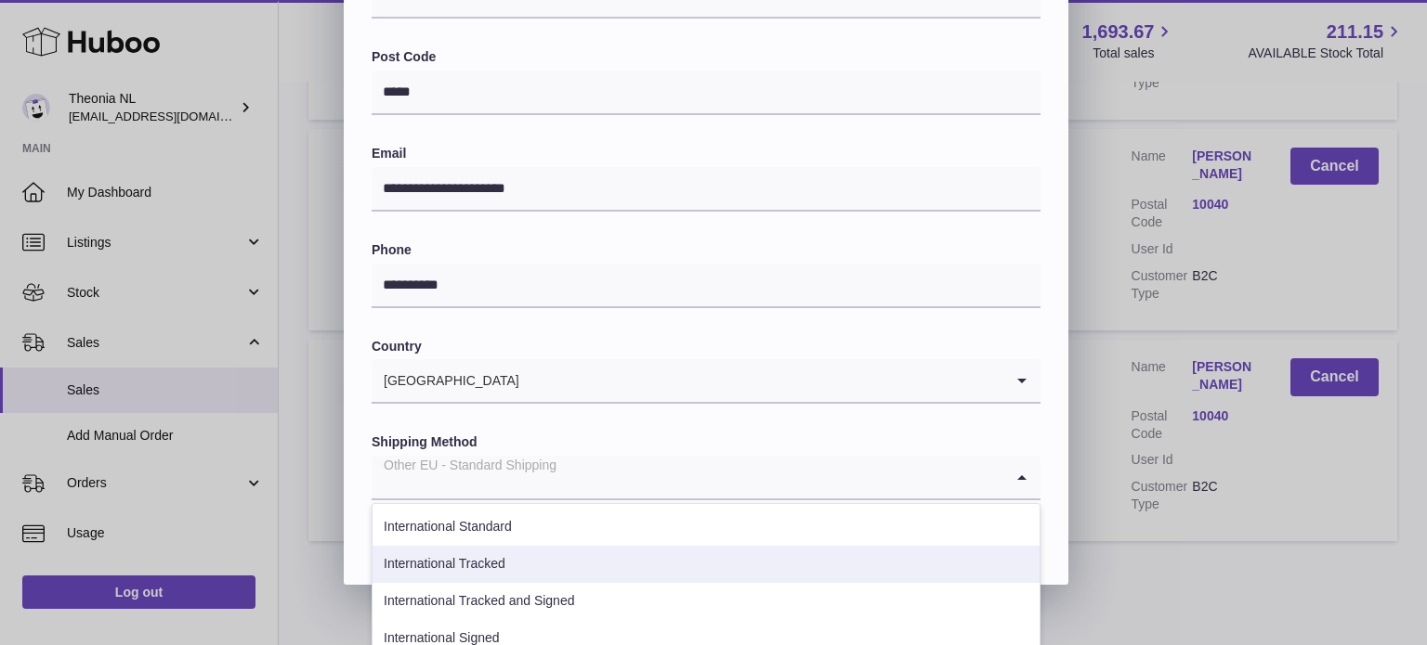
click at [526, 570] on li "International Tracked" at bounding box center [705, 564] width 667 height 37
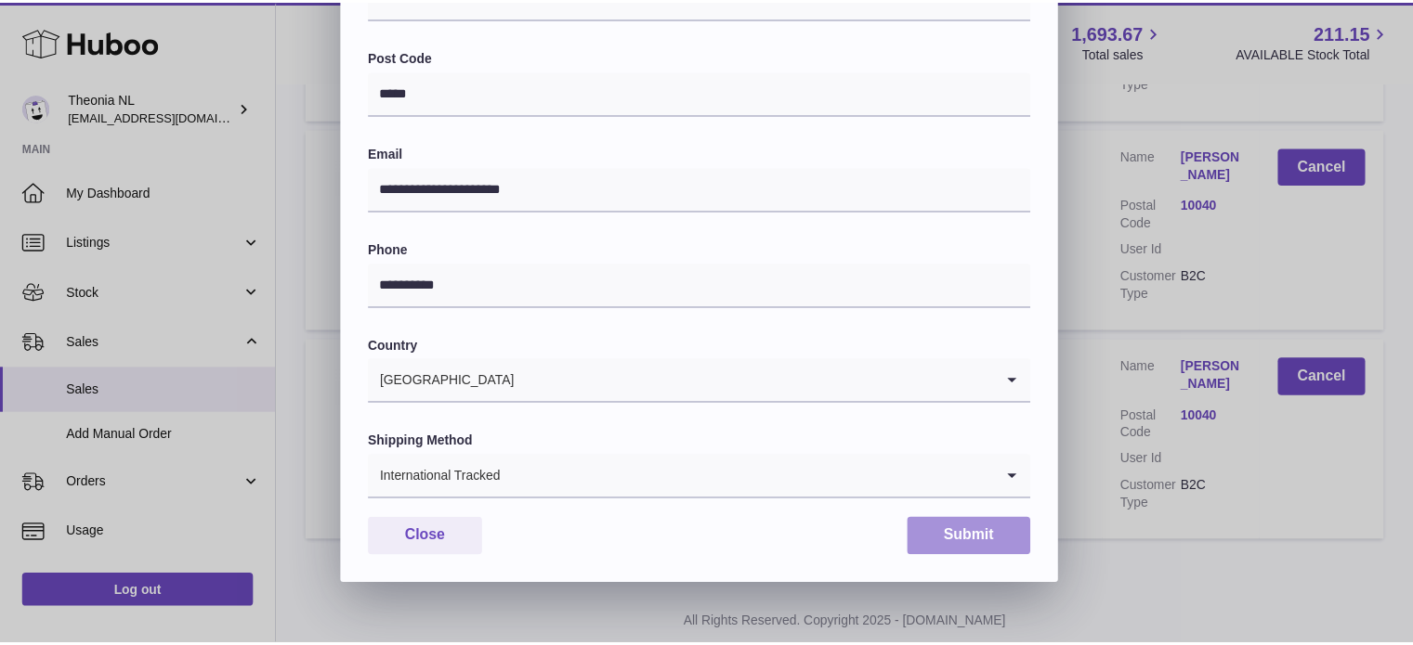
scroll to position [524, 0]
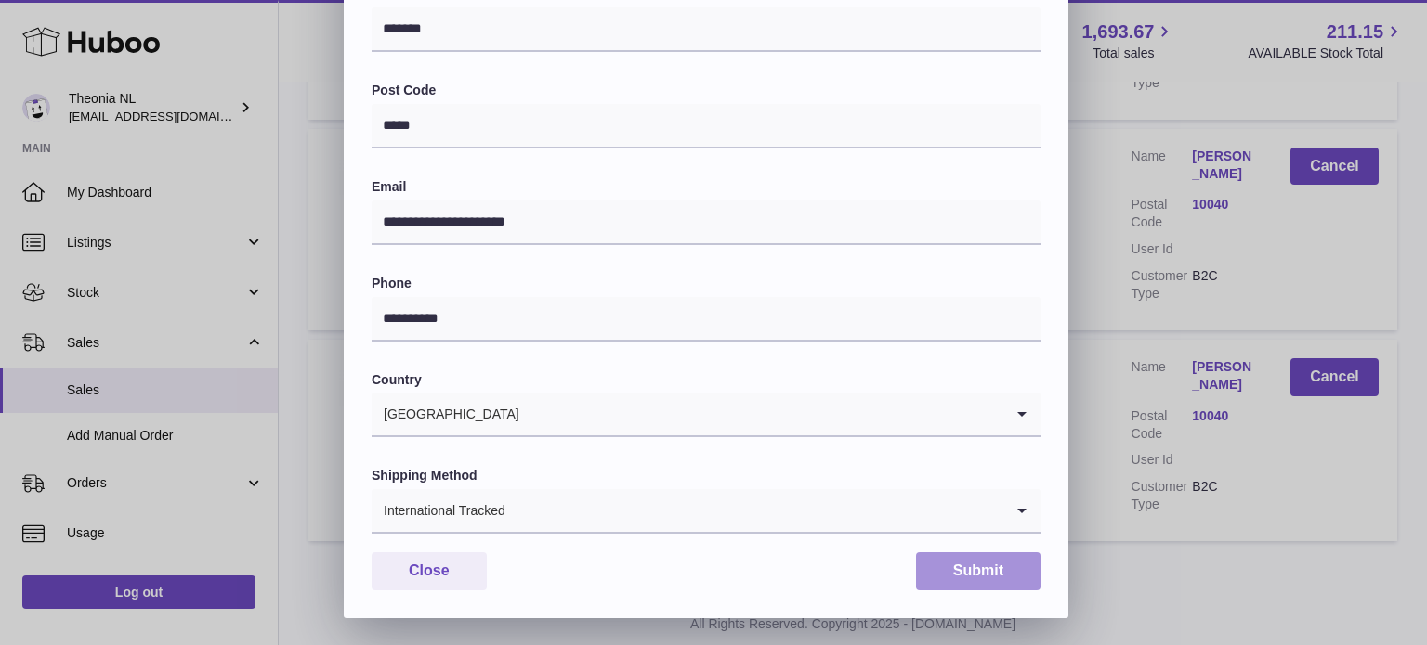
click at [966, 567] on button "Submit" at bounding box center [978, 572] width 124 height 38
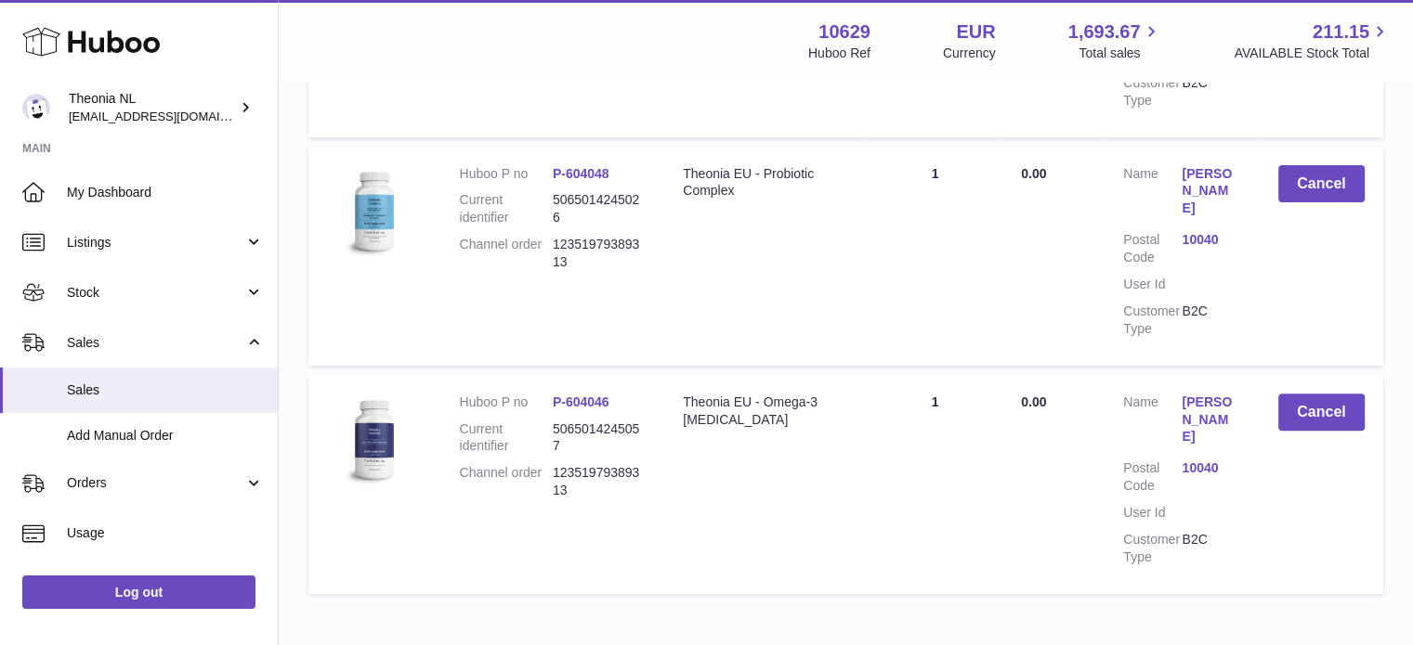
scroll to position [0, 0]
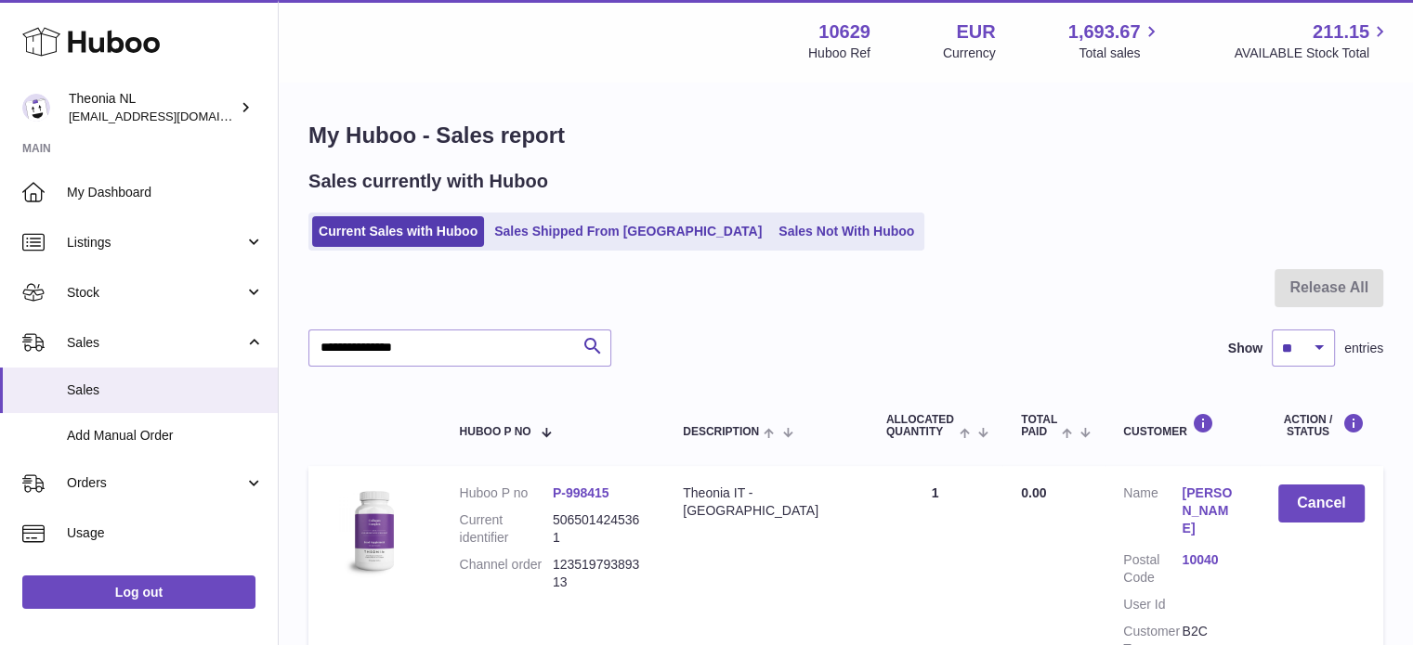
drag, startPoint x: 472, startPoint y: 374, endPoint x: 439, endPoint y: 357, distance: 37.0
drag, startPoint x: 449, startPoint y: 346, endPoint x: 7, endPoint y: 336, distance: 442.2
click at [0, 343] on div "Huboo Theonia NL [EMAIL_ADDRESS][DOMAIN_NAME] Main My Dashboard Listings Not wi…" at bounding box center [706, 649] width 1413 height 1299
paste input "text"
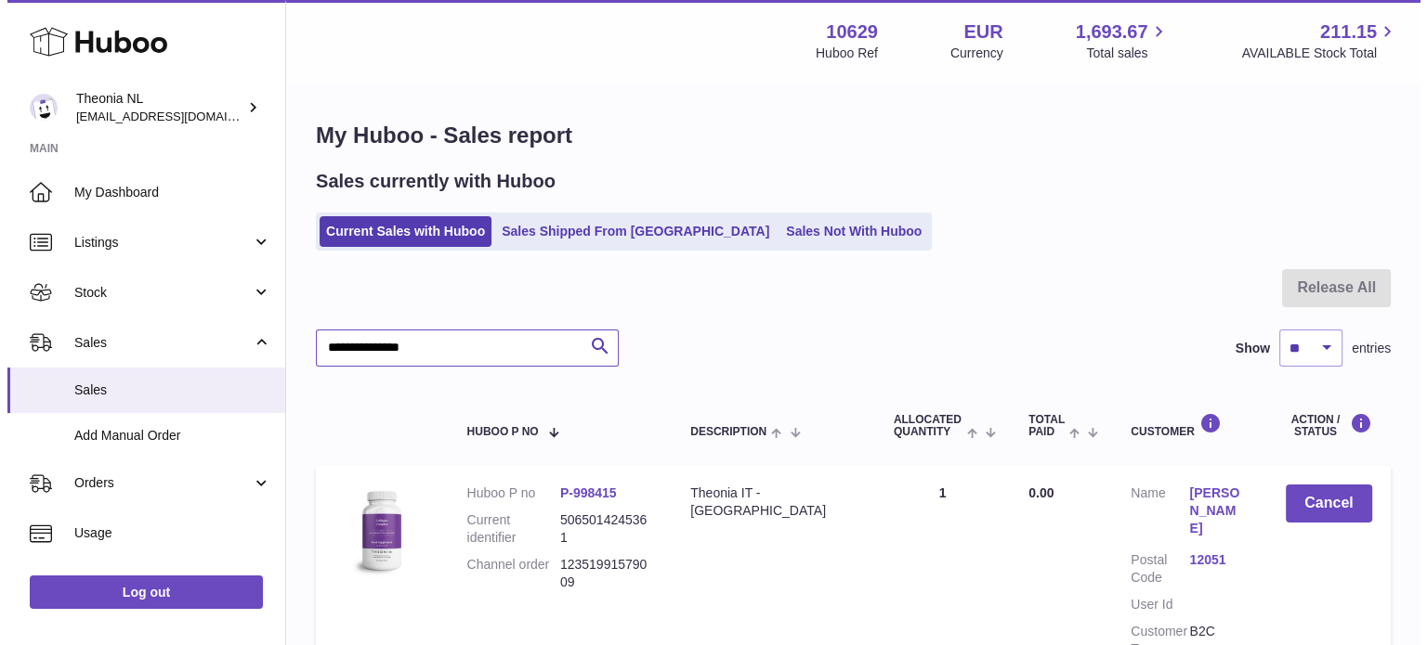
scroll to position [177, 0]
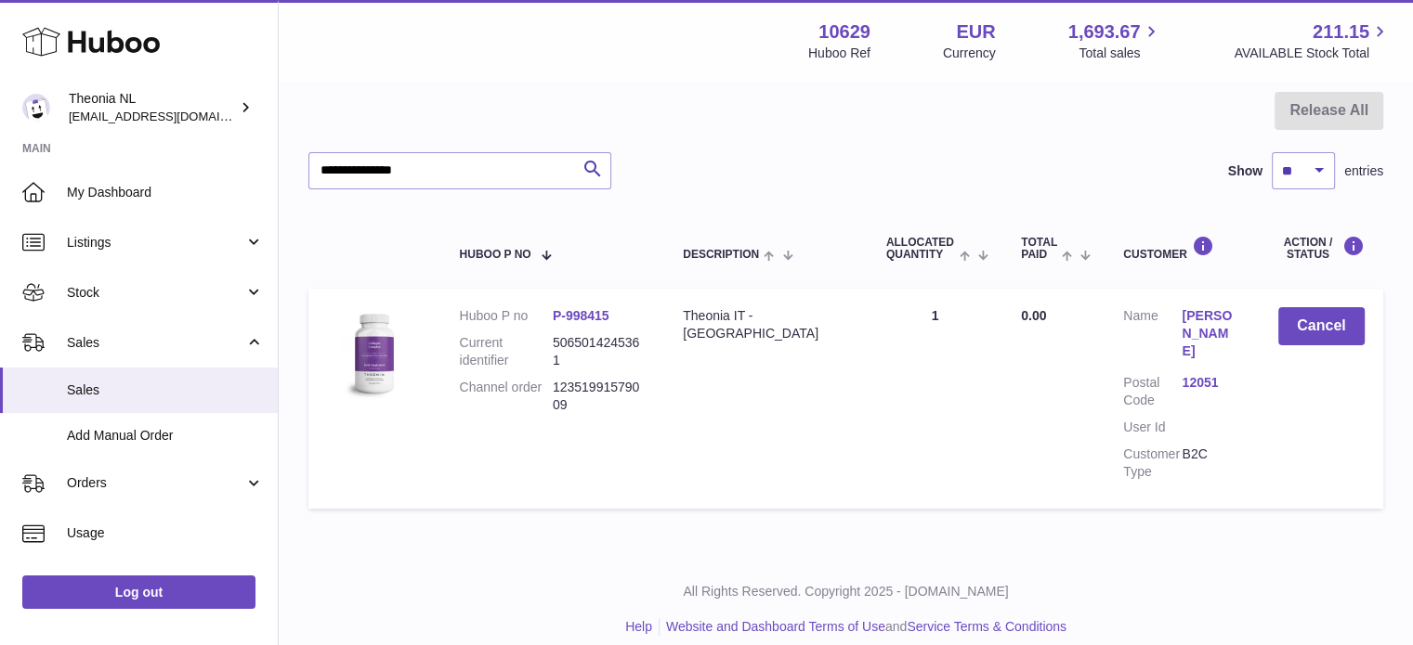
click at [1190, 374] on link "12051" at bounding box center [1210, 383] width 59 height 18
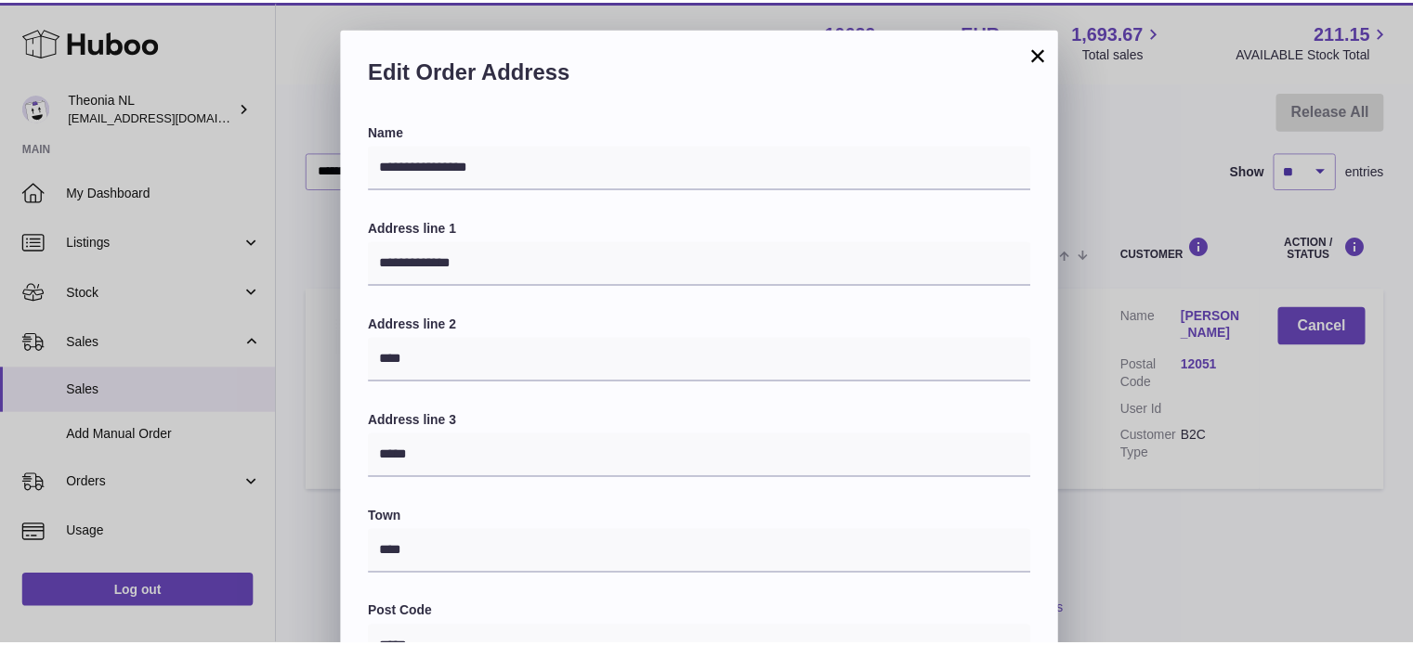
scroll to position [524, 0]
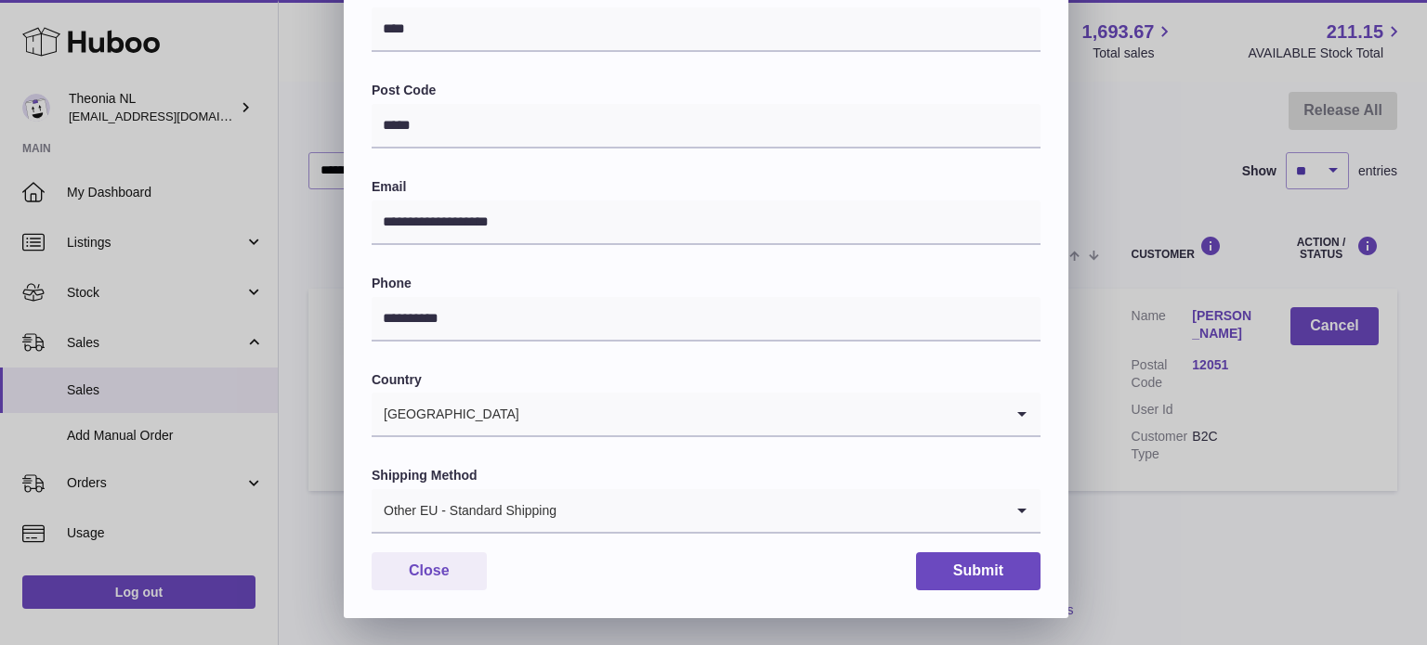
click at [546, 525] on div "Other EU - Standard Shipping" at bounding box center [687, 510] width 632 height 43
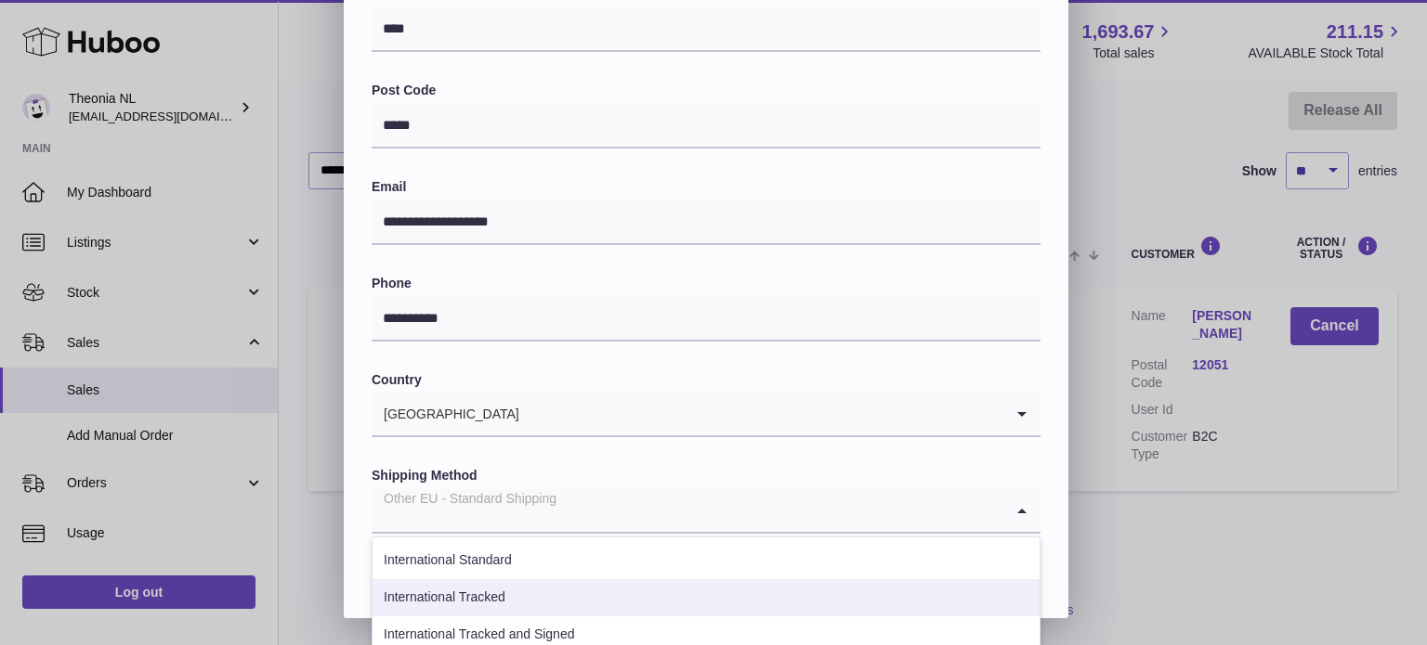
click at [528, 595] on li "International Tracked" at bounding box center [705, 598] width 667 height 37
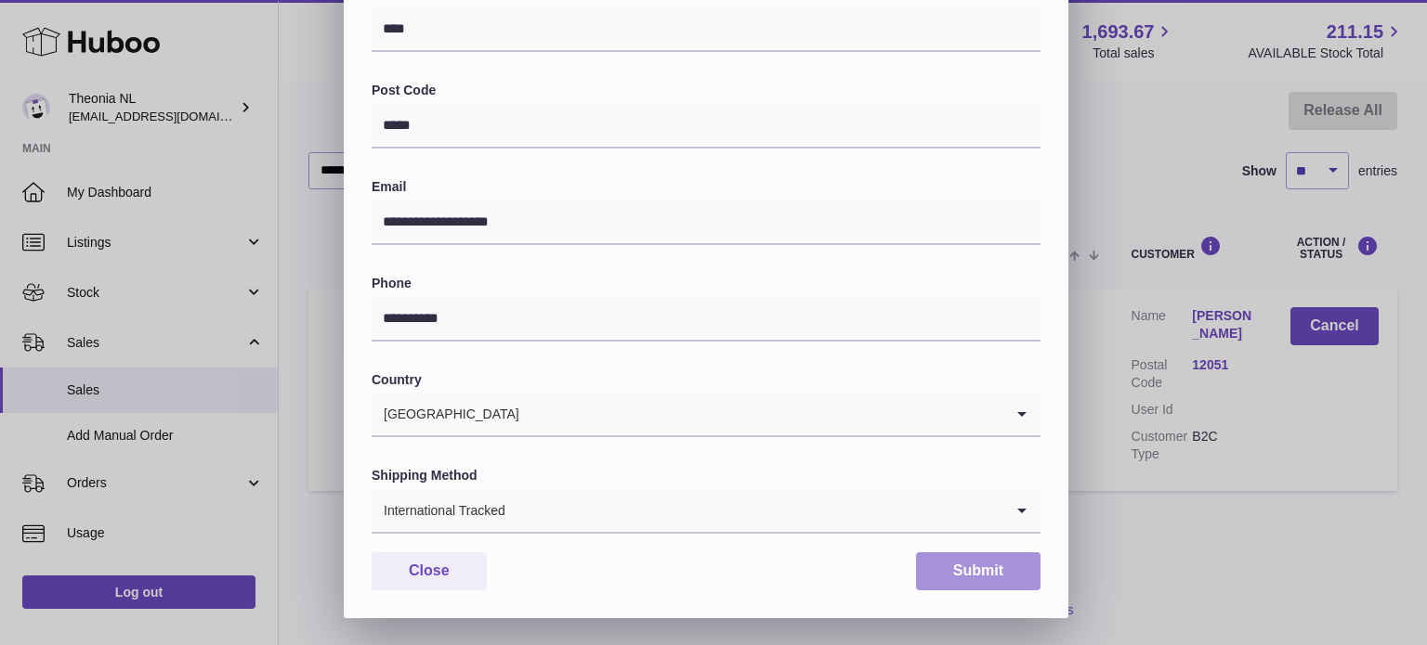
click at [984, 567] on button "Submit" at bounding box center [978, 572] width 124 height 38
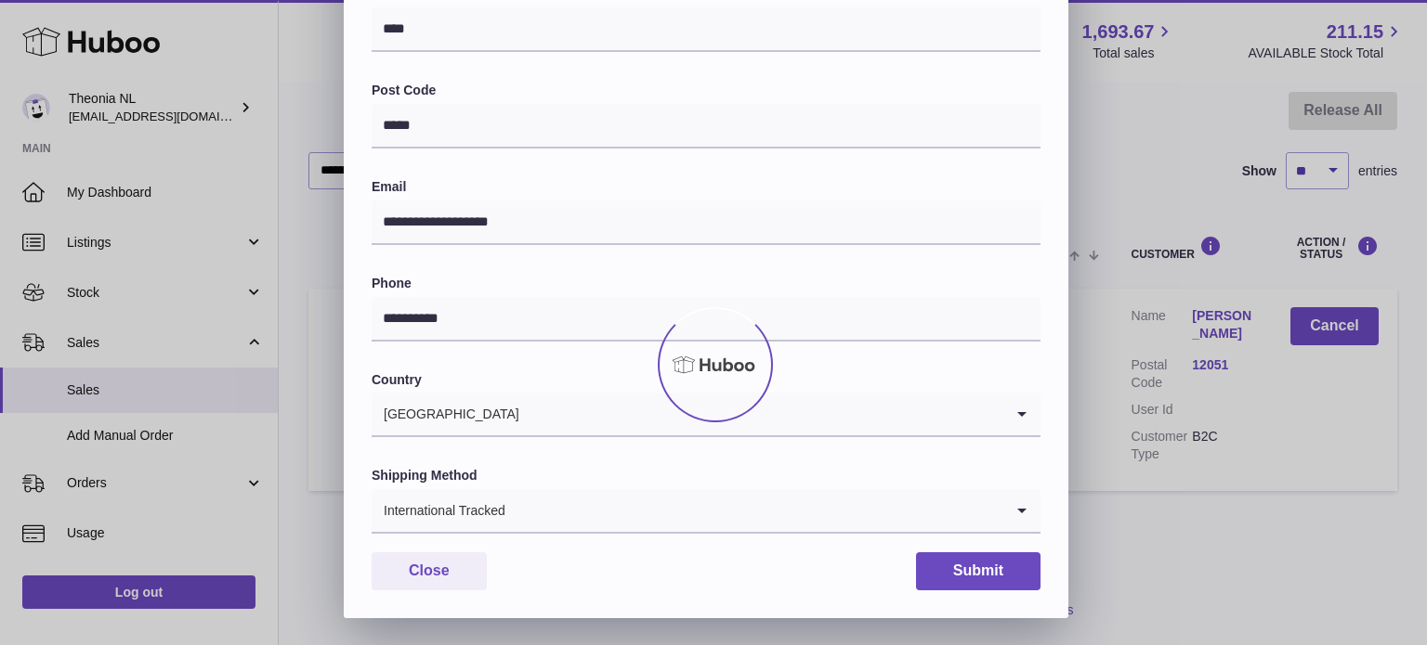
scroll to position [0, 0]
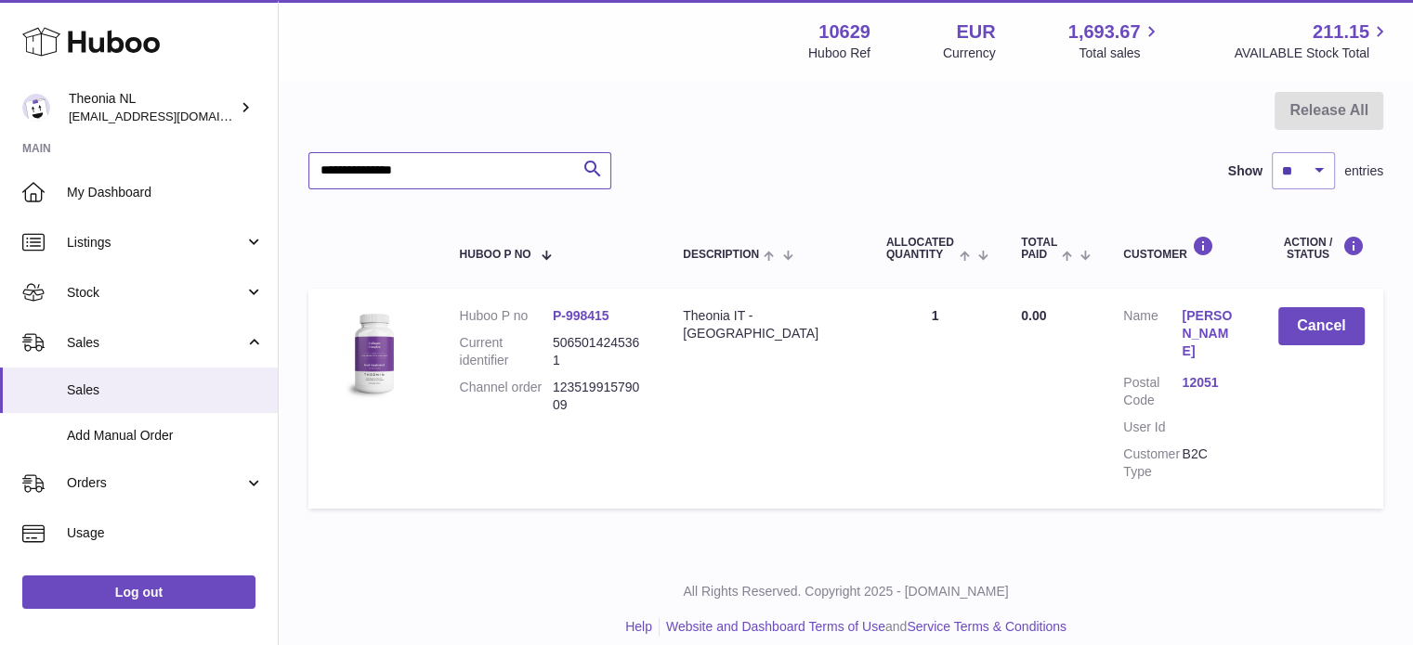
drag, startPoint x: 484, startPoint y: 163, endPoint x: 297, endPoint y: 170, distance: 186.8
click at [322, 170] on input "**********" at bounding box center [459, 170] width 303 height 37
paste input "text"
type input "**********"
click at [1181, 374] on link "38042" at bounding box center [1210, 383] width 59 height 18
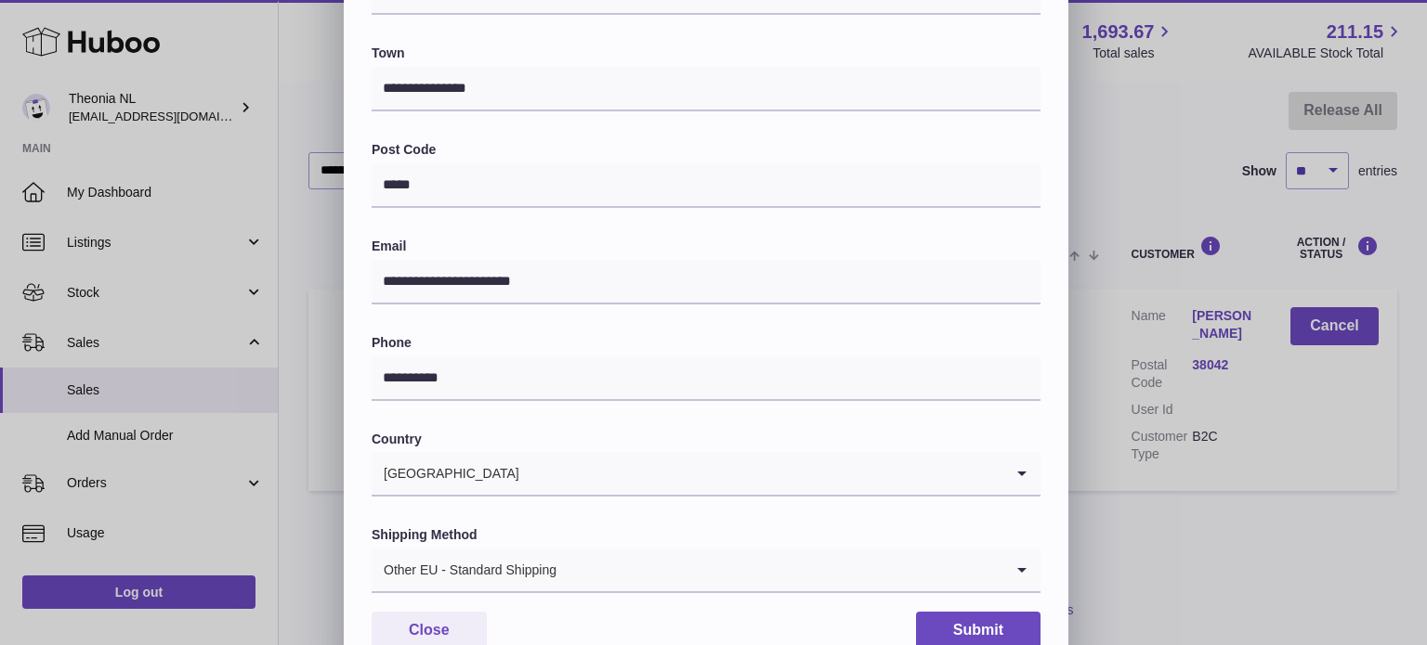
click at [502, 560] on div "Other EU - Standard Shipping" at bounding box center [687, 570] width 632 height 43
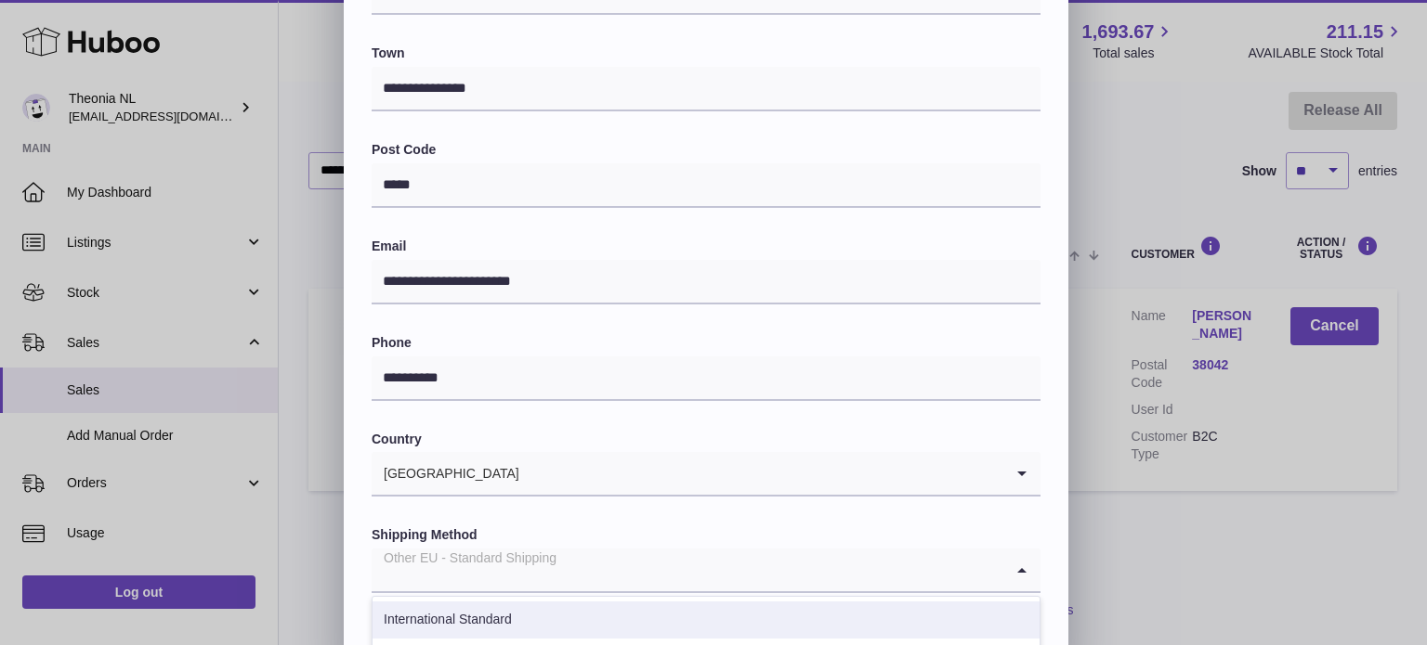
scroll to position [649, 0]
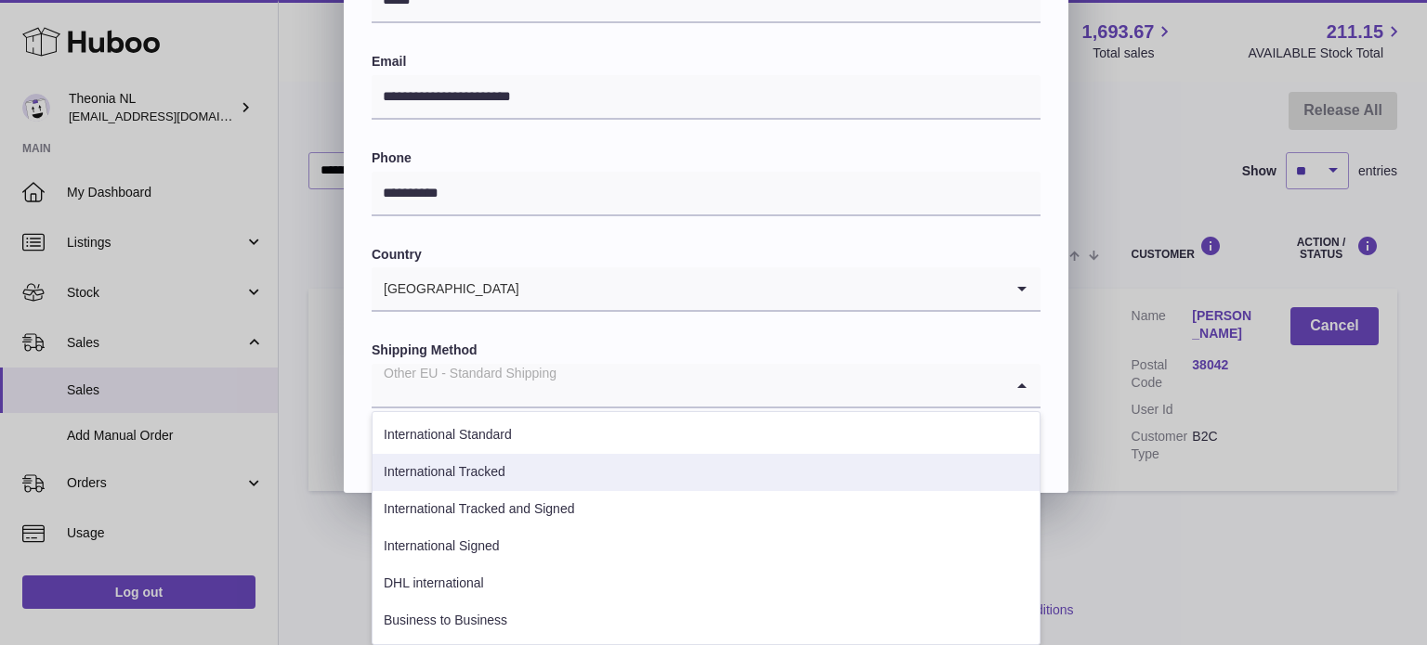
click at [532, 470] on li "International Tracked" at bounding box center [705, 472] width 667 height 37
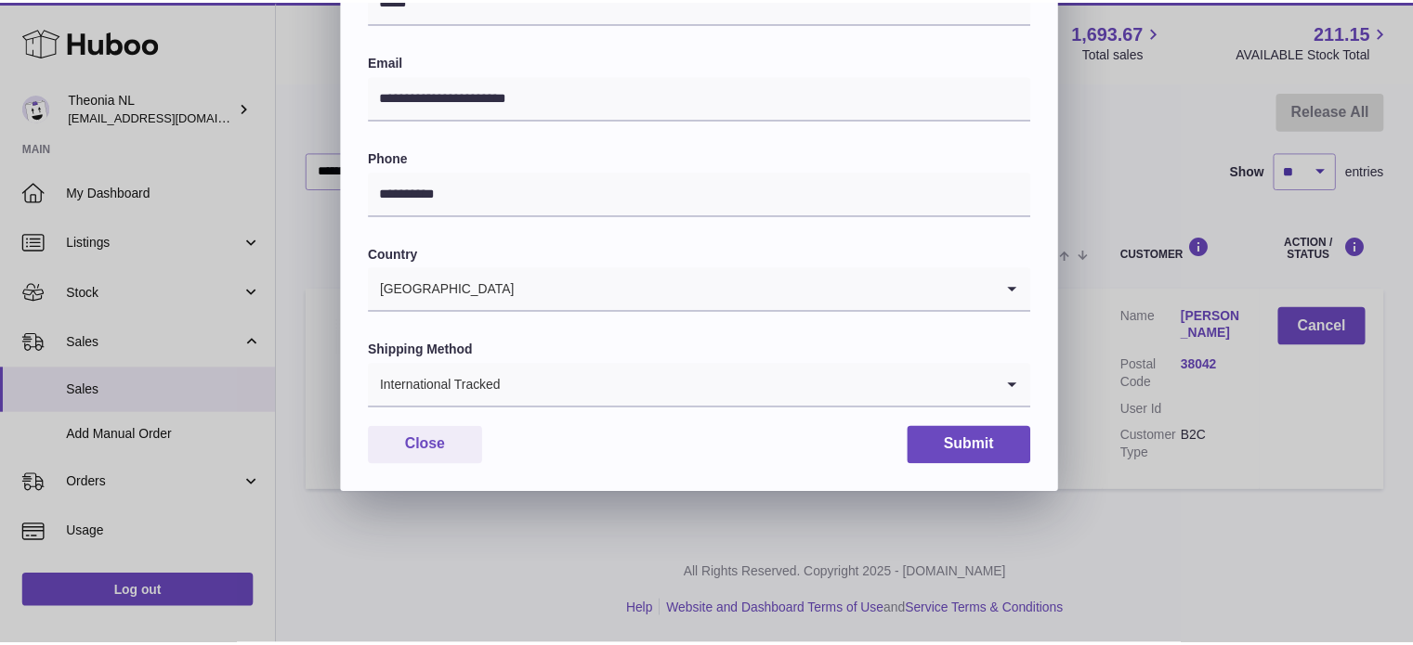
scroll to position [524, 0]
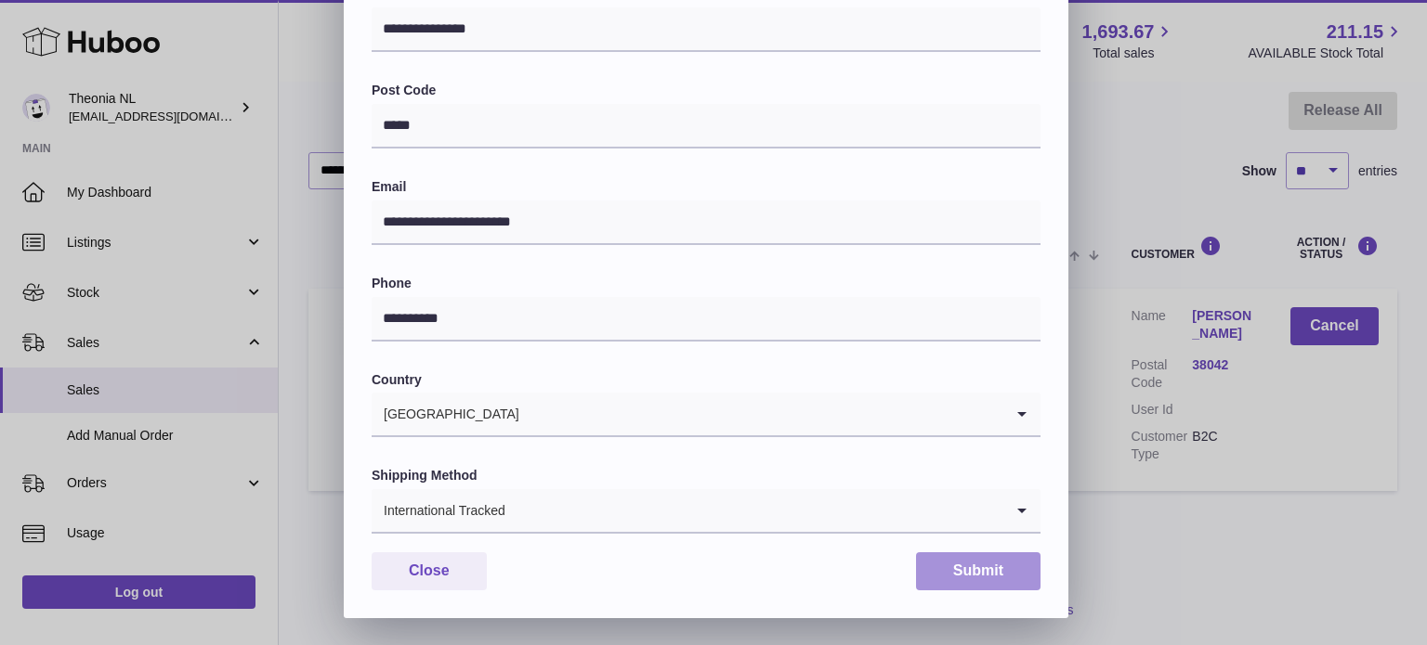
click at [953, 577] on button "Submit" at bounding box center [978, 572] width 124 height 38
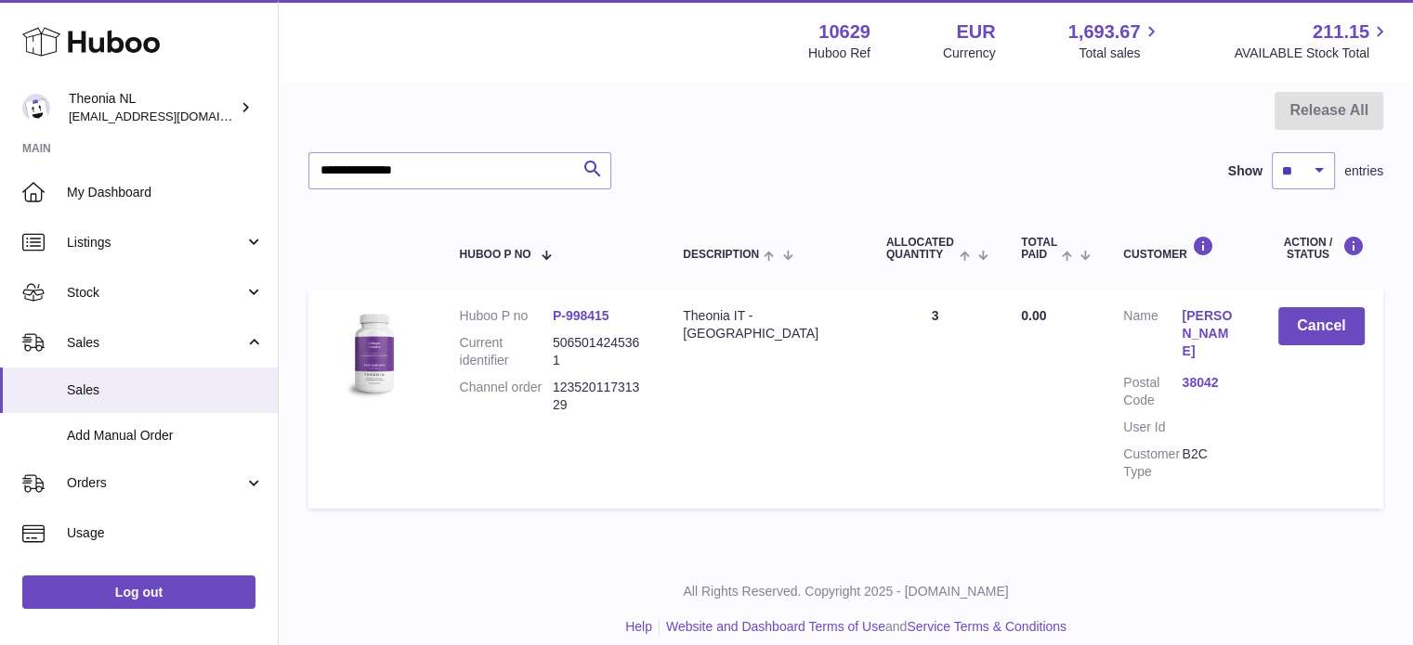
scroll to position [0, 0]
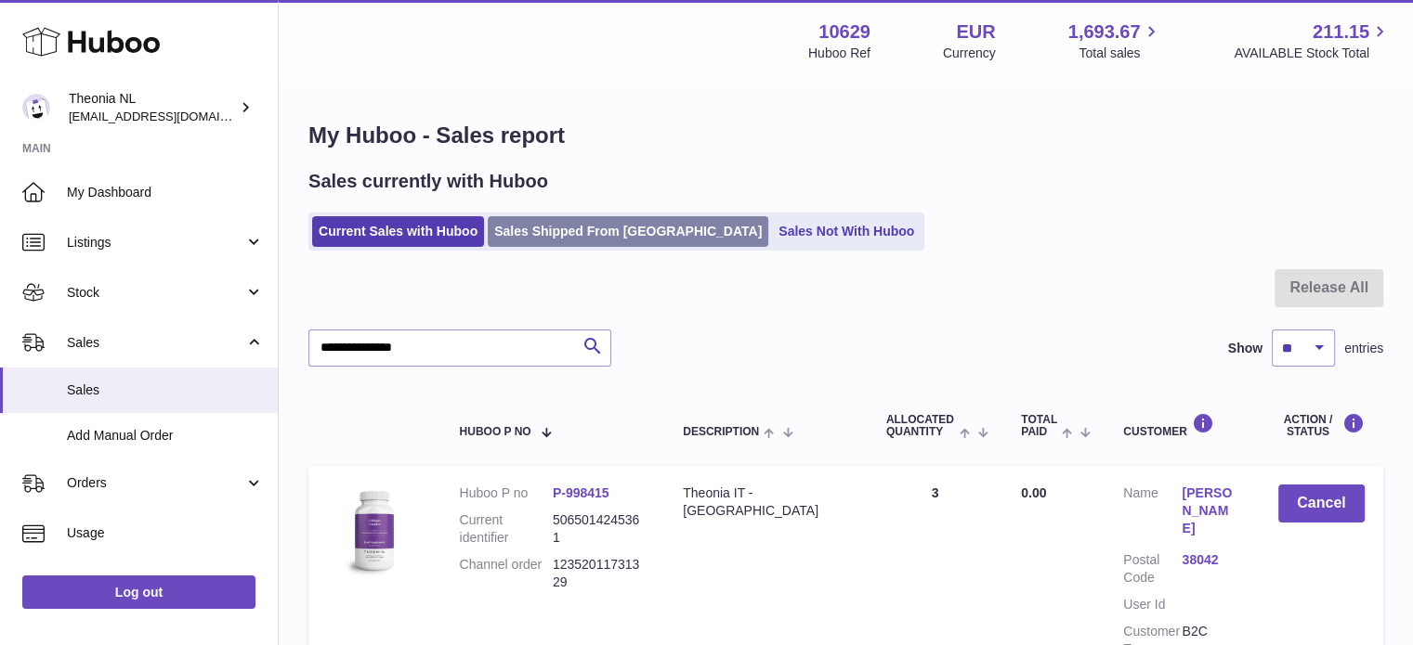
click at [551, 233] on link "Sales Shipped From [GEOGRAPHIC_DATA]" at bounding box center [628, 231] width 280 height 31
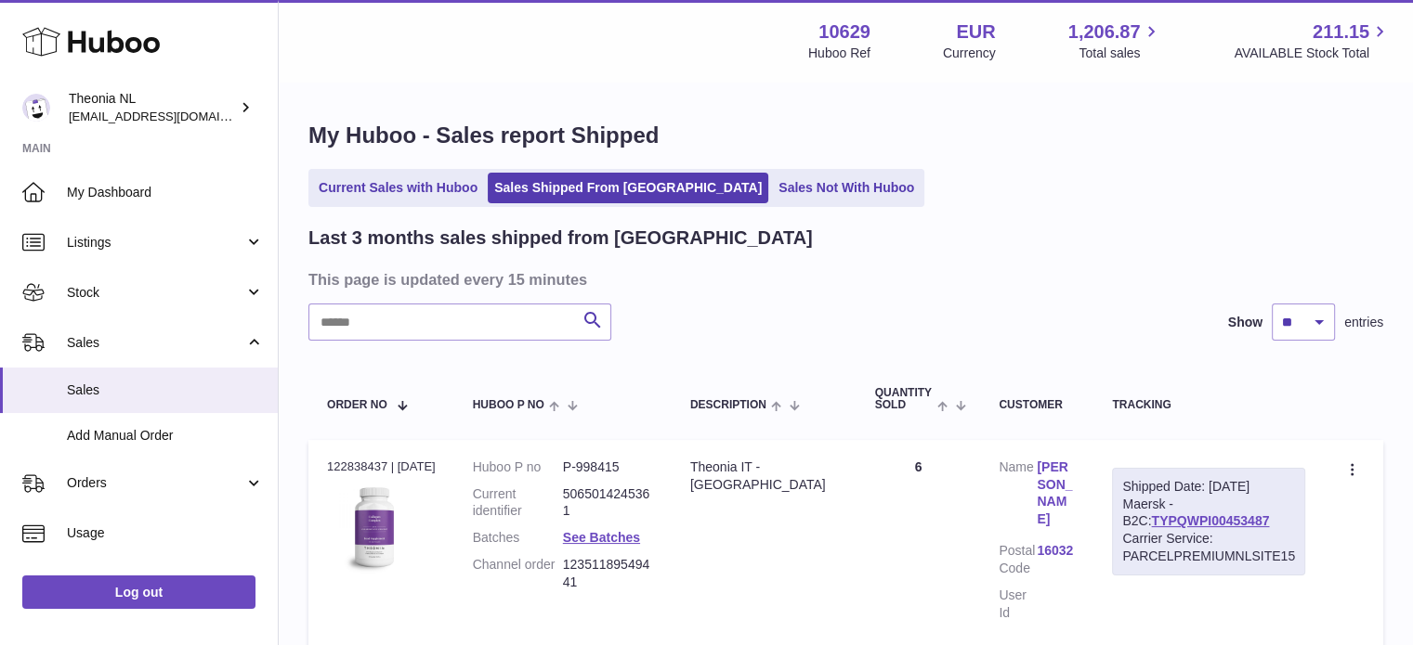
click at [506, 330] on input "text" at bounding box center [459, 322] width 303 height 37
paste input "**********"
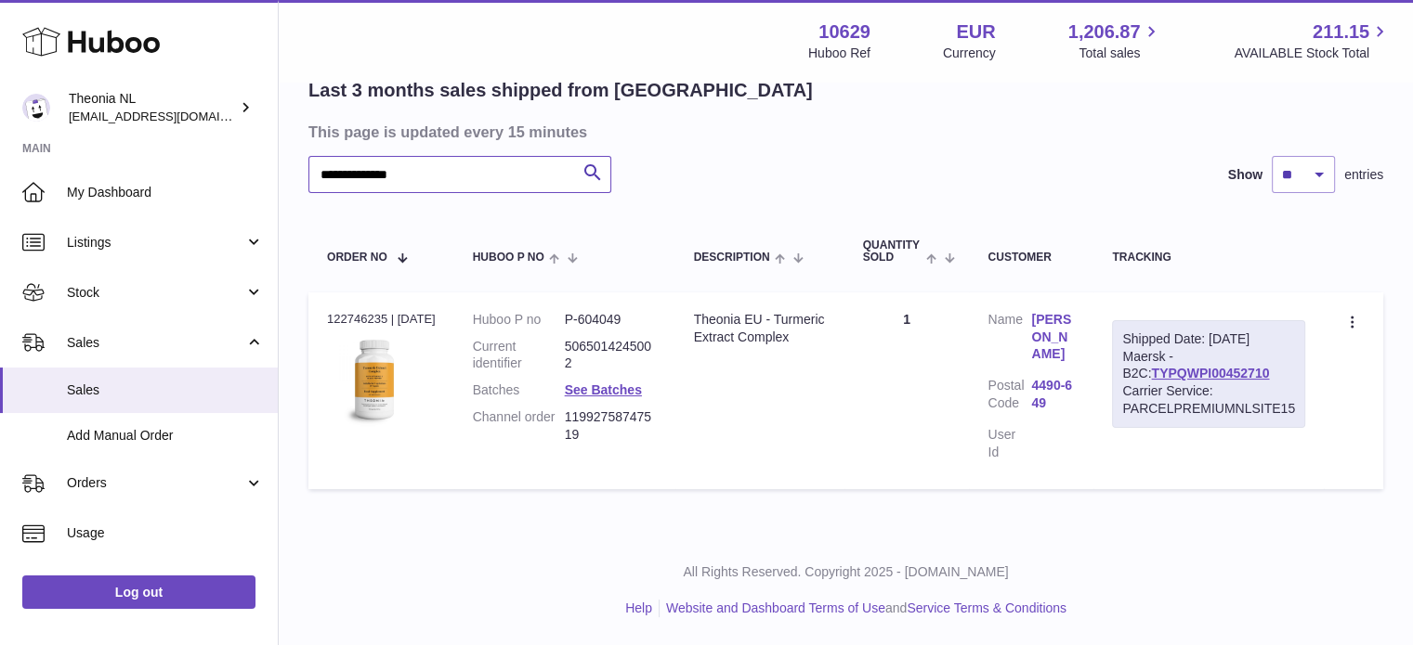
scroll to position [146, 0]
type input "**********"
click at [1151, 377] on link "TYPQWPI00452710" at bounding box center [1210, 375] width 118 height 15
